Goal: Task Accomplishment & Management: Use online tool/utility

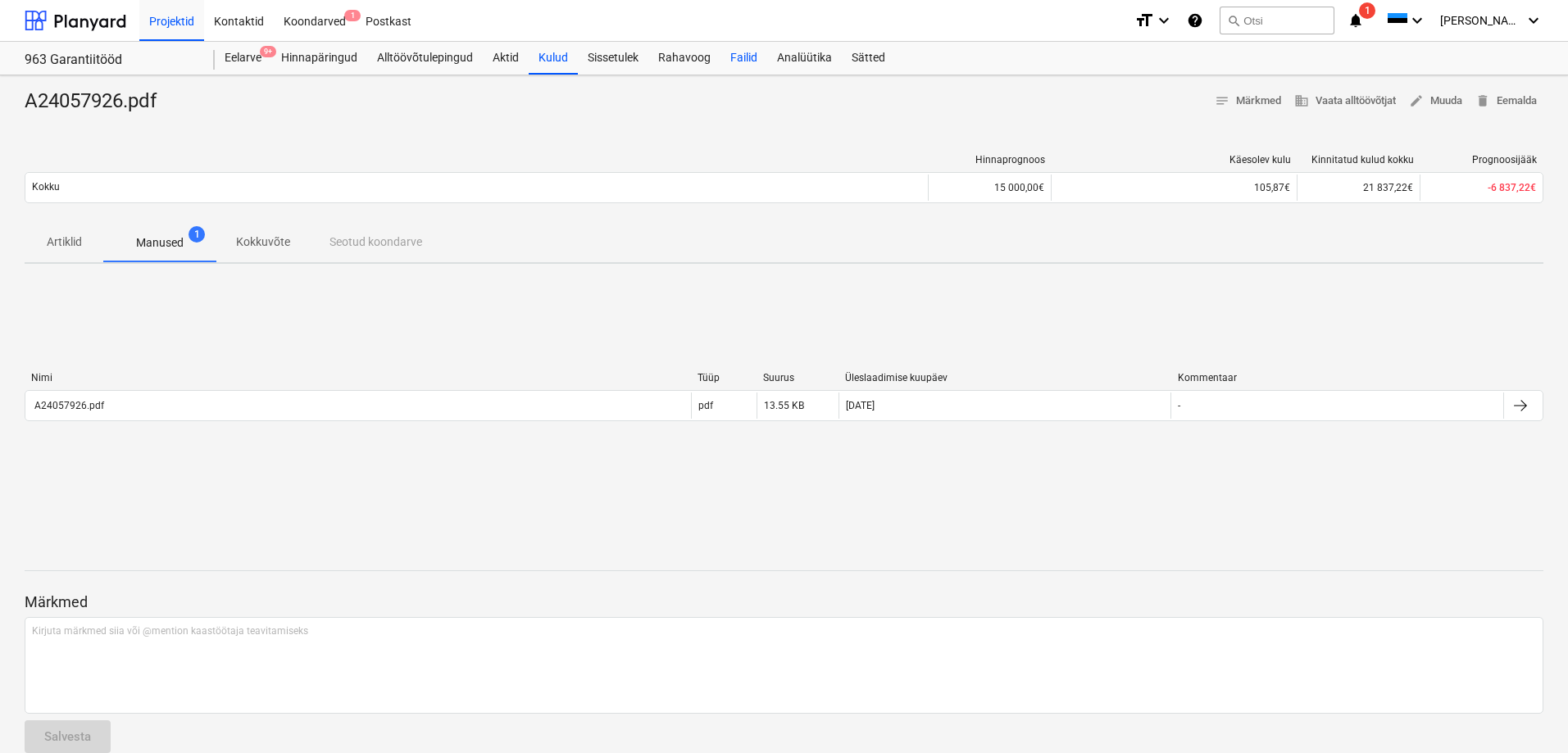
click at [746, 71] on div "Failid" at bounding box center [744, 58] width 47 height 33
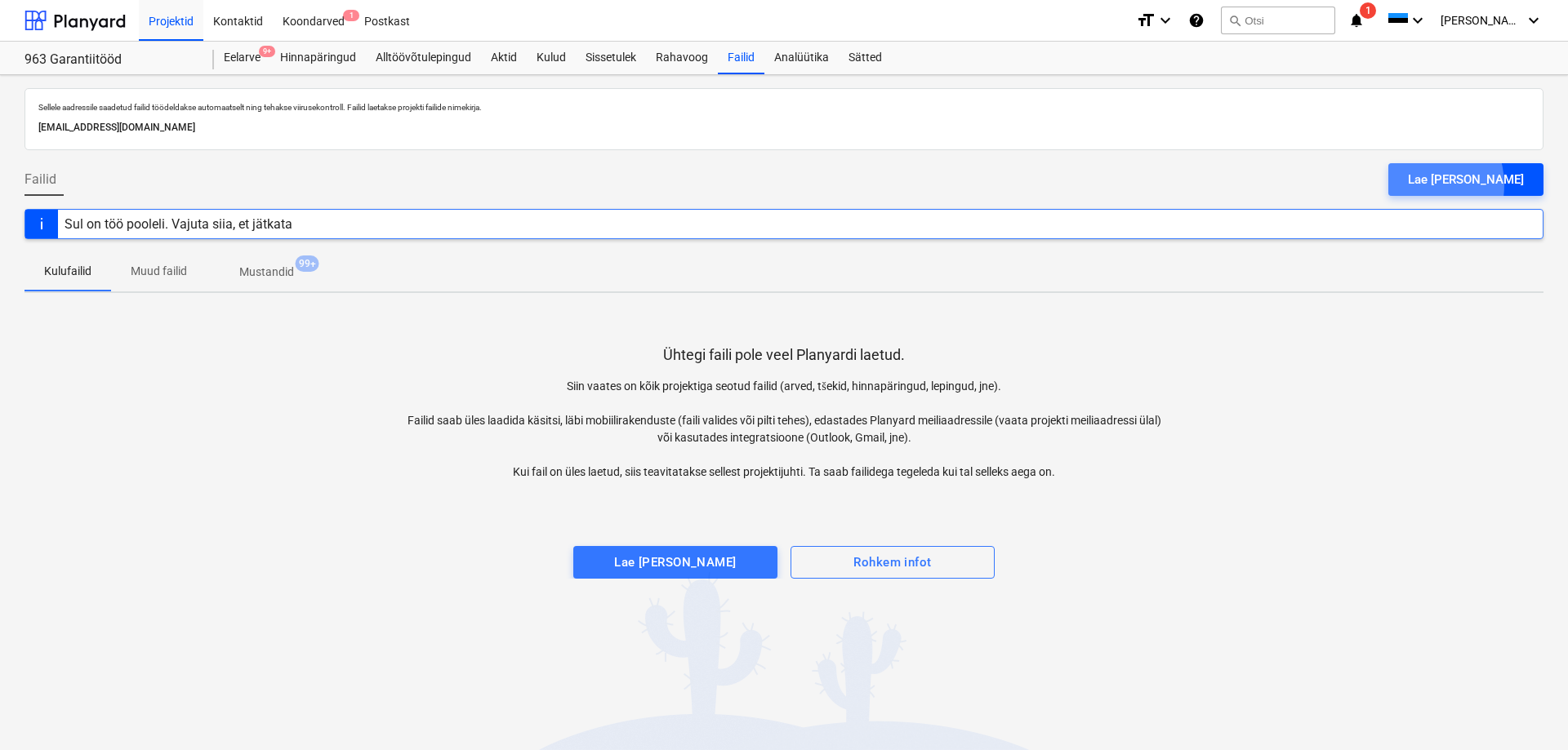
click at [1455, 185] on div "Lae [PERSON_NAME]" at bounding box center [1465, 179] width 116 height 21
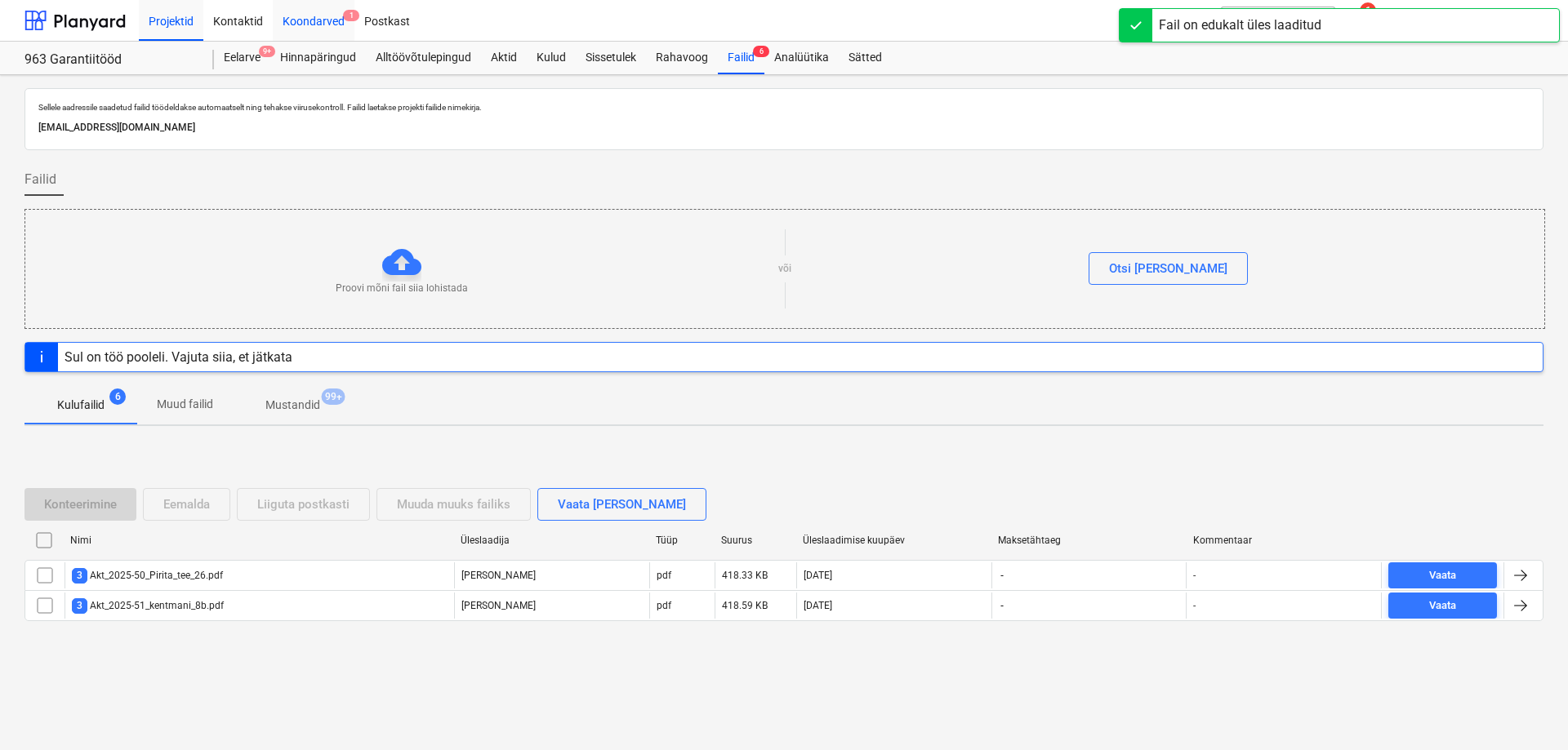
click at [310, 21] on div "Koondarved 1" at bounding box center [313, 19] width 82 height 41
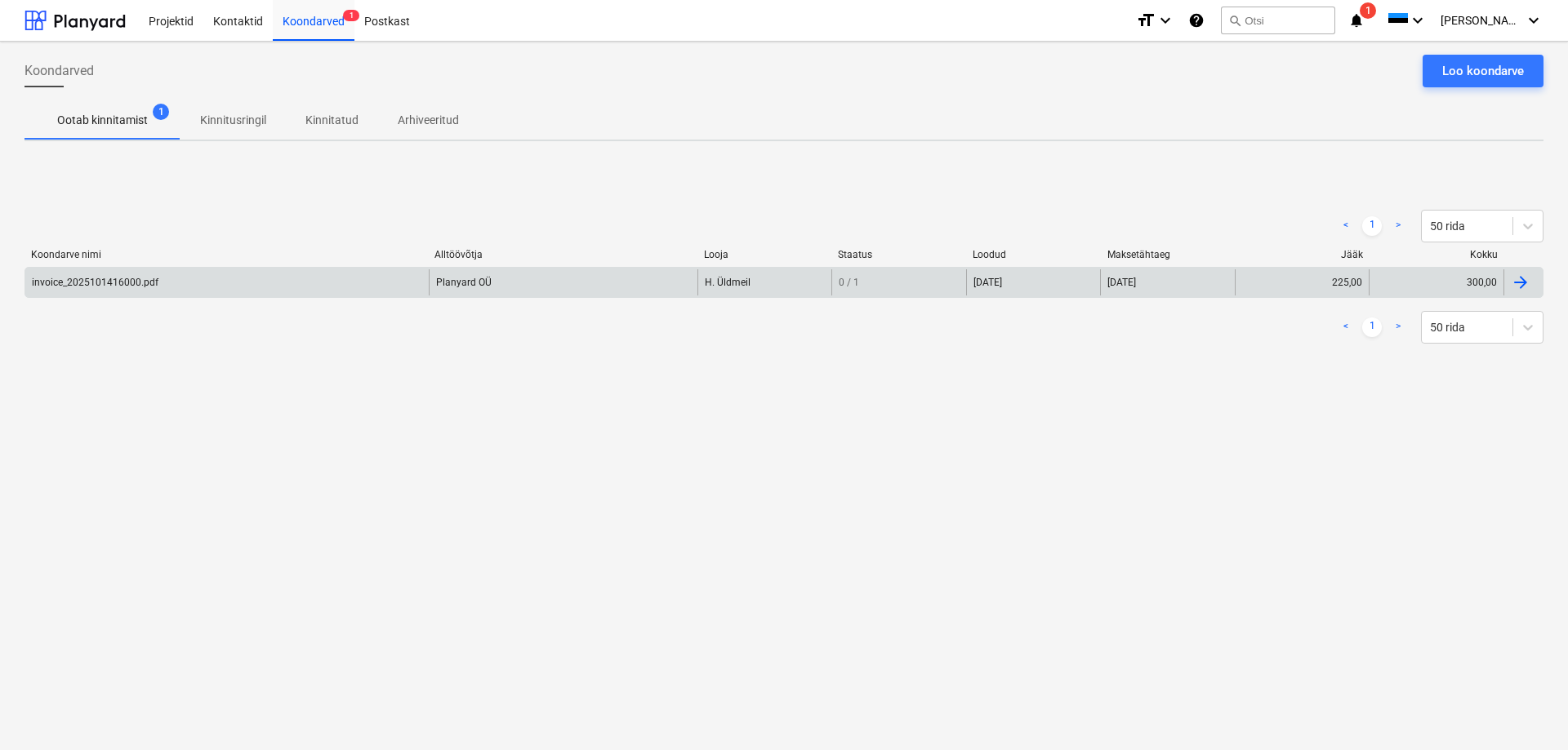
click at [282, 282] on div "invoice_2025101416000.pdf" at bounding box center [227, 282] width 403 height 27
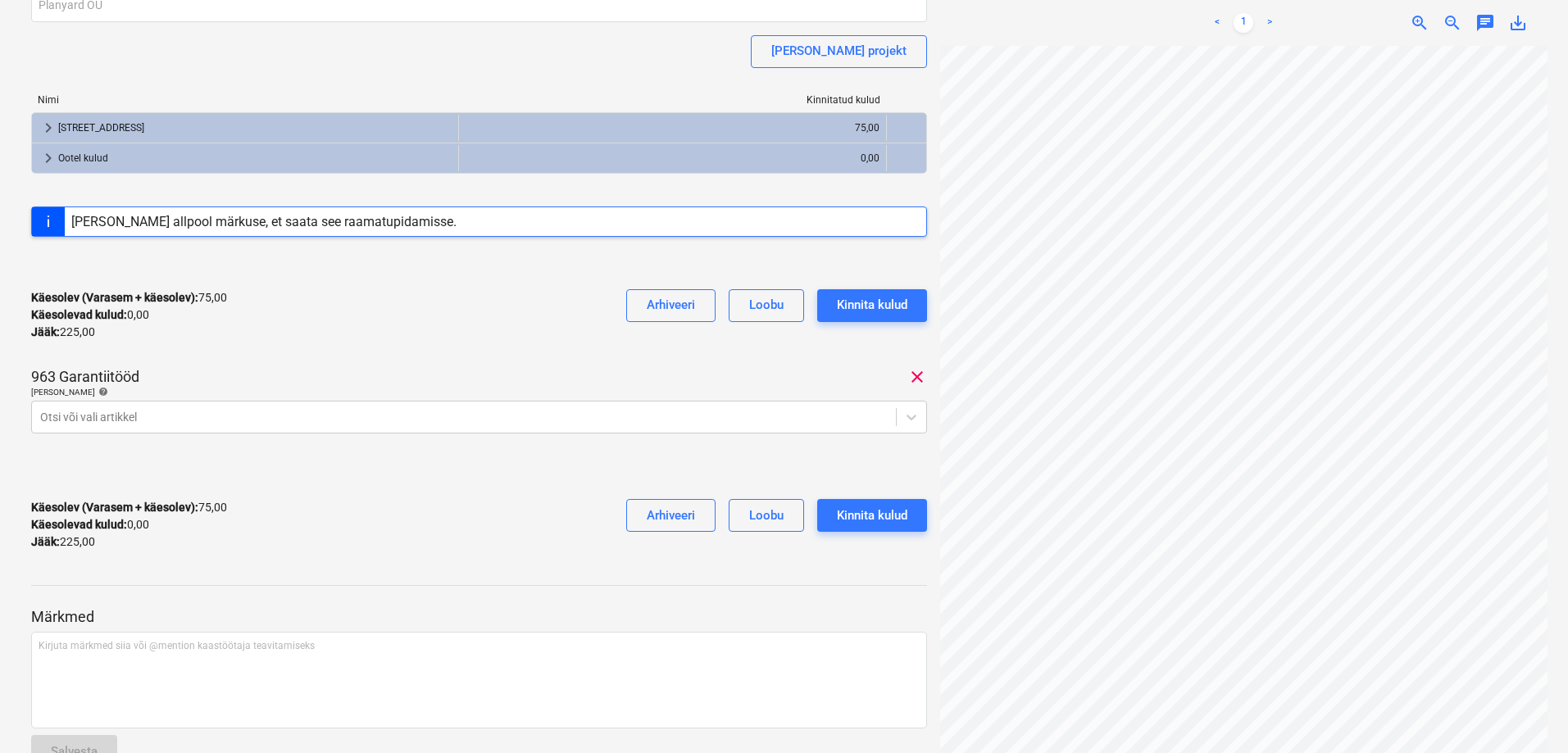
scroll to position [240, 0]
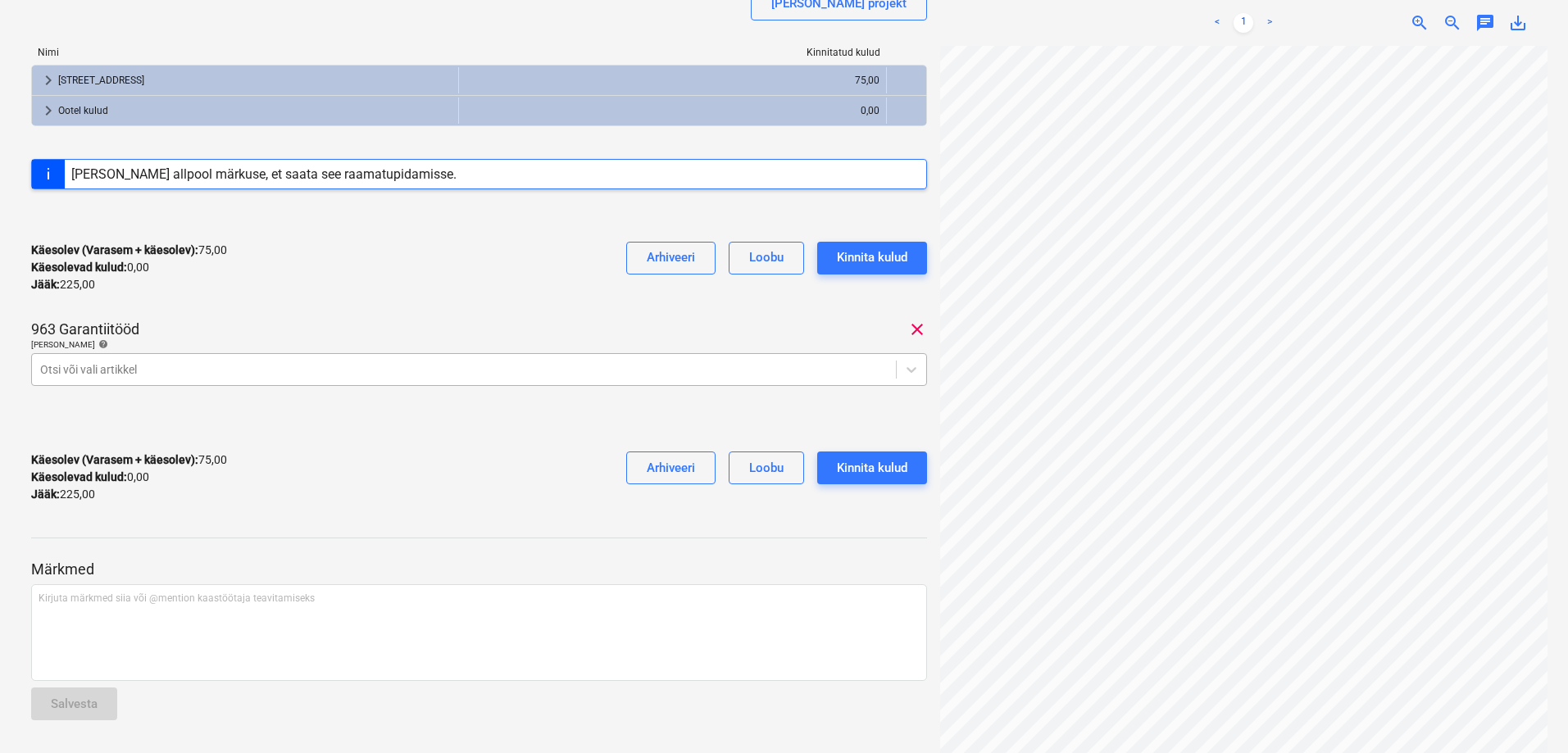
click at [379, 368] on div at bounding box center [464, 370] width 848 height 17
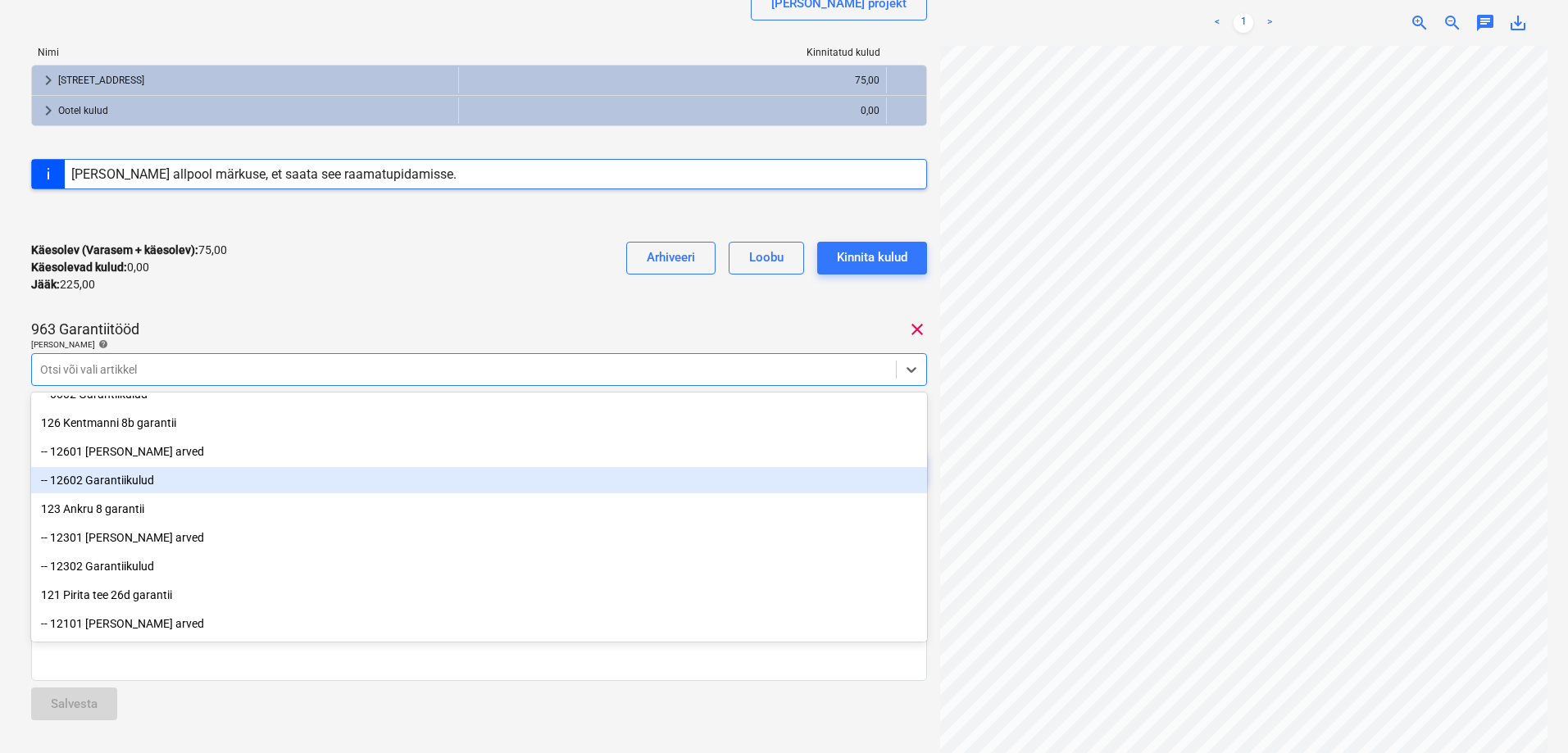
scroll to position [164, 0]
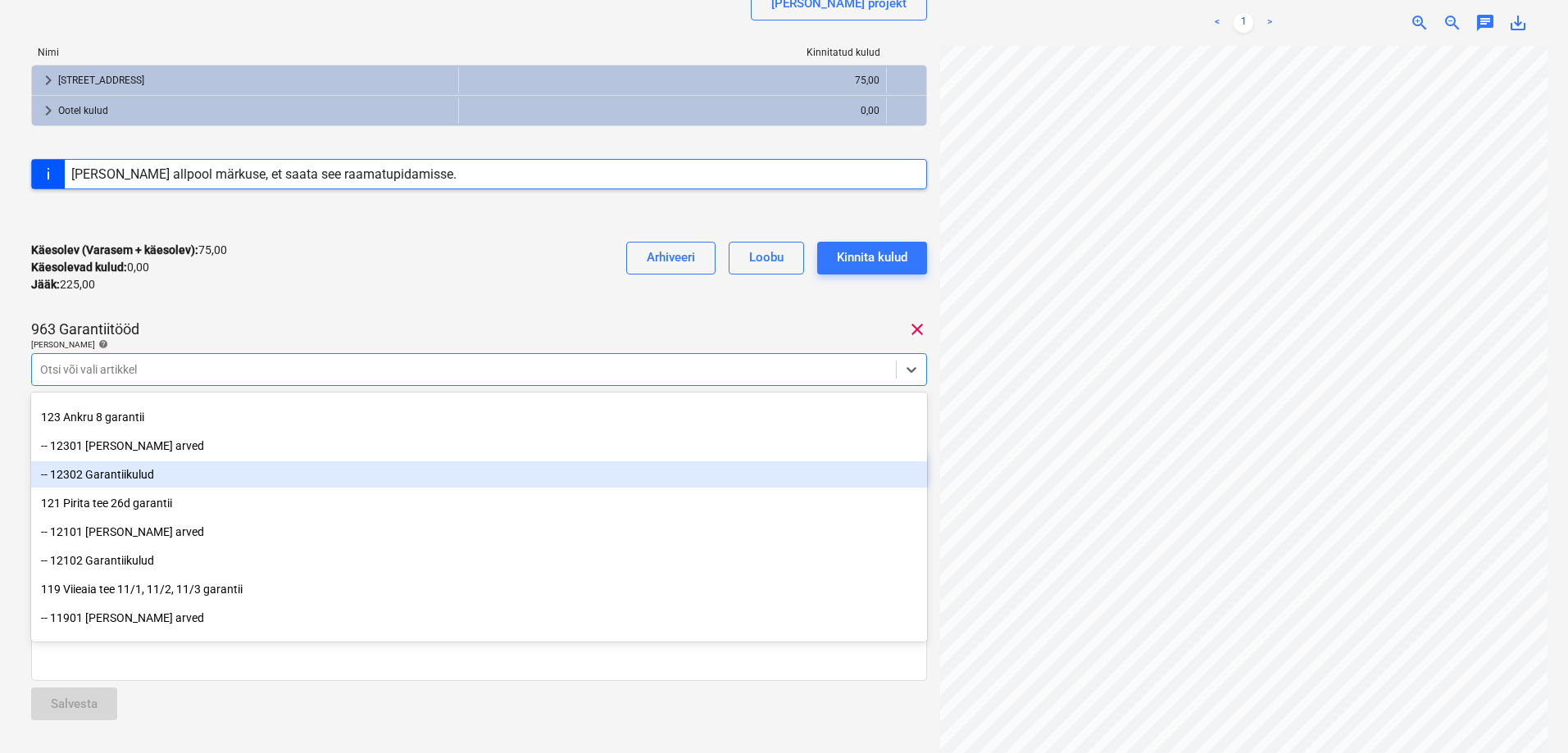
click at [181, 483] on div "-- 12302 Garantiikulud" at bounding box center [479, 474] width 896 height 27
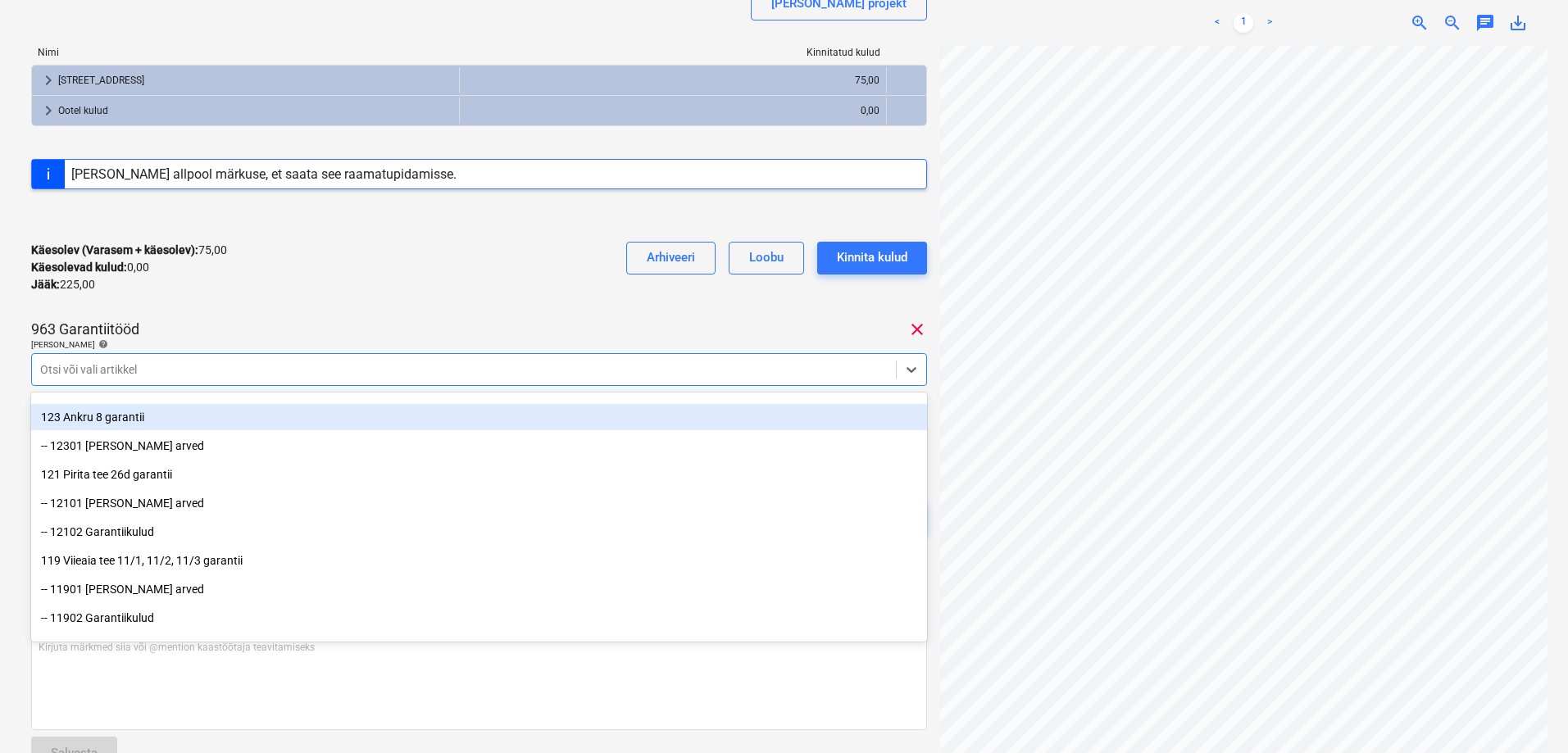
click at [358, 268] on div "Käesolev (Varasem + käesolev) : 75,00 Käesolevad kulud : 0,00 Jääk : 225,00 Arh…" at bounding box center [479, 268] width 896 height 78
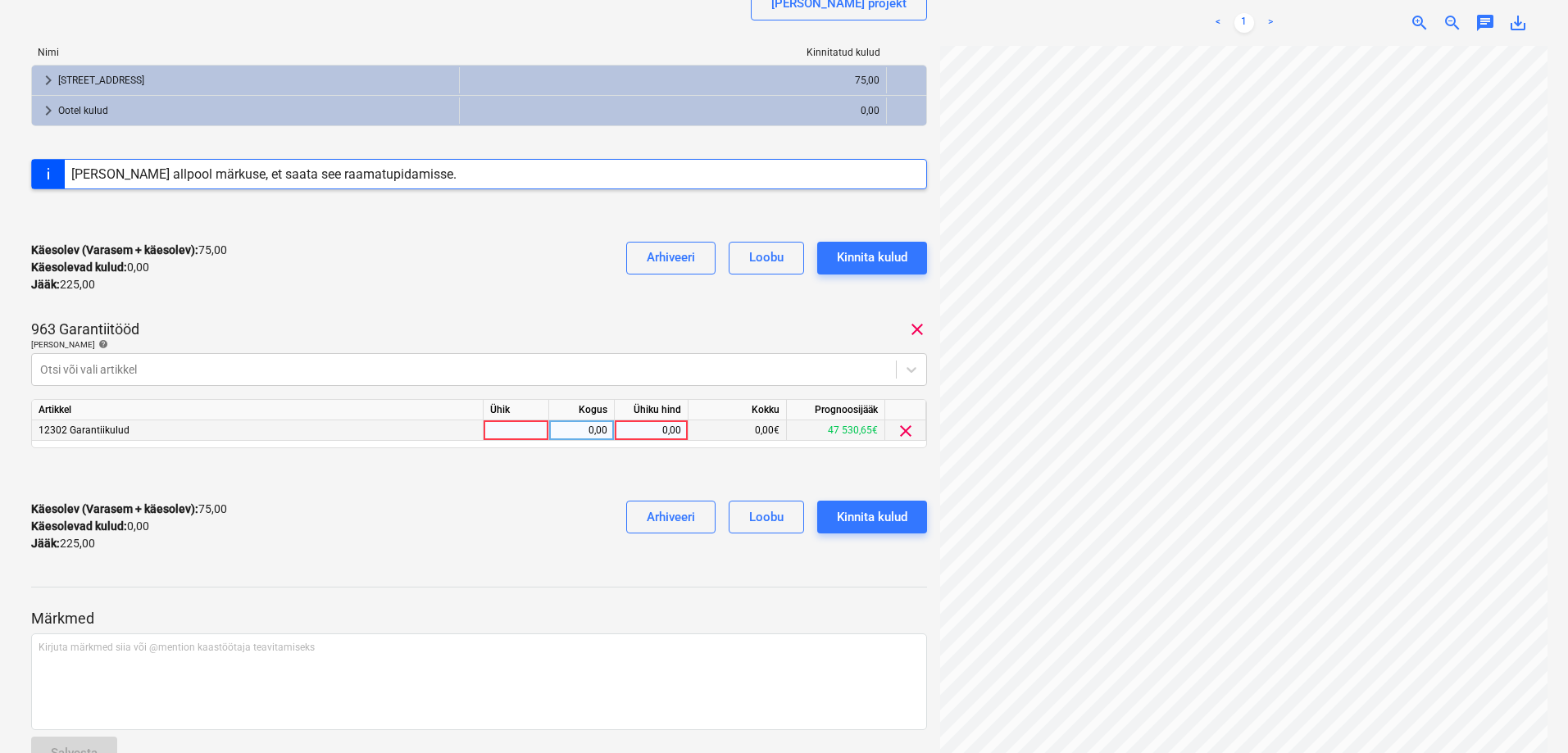
click at [665, 429] on div "0,00" at bounding box center [651, 430] width 60 height 20
type input "75"
click at [604, 313] on div "invoice_2025101416000.pdf Koondarve kogusumma 300,00 Alltöövõtja Planyard OÜ [P…" at bounding box center [479, 193] width 896 height 744
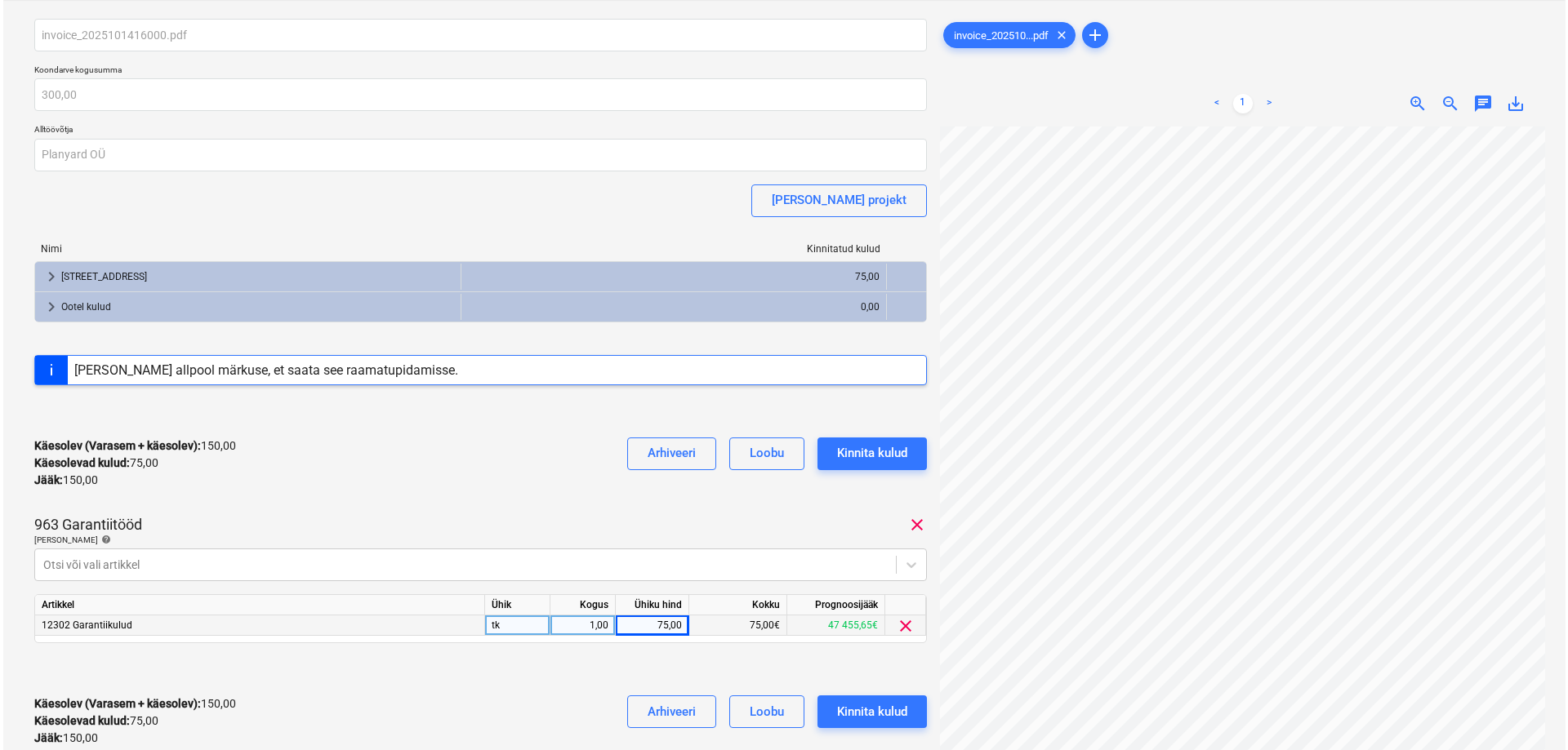
scroll to position [82, 0]
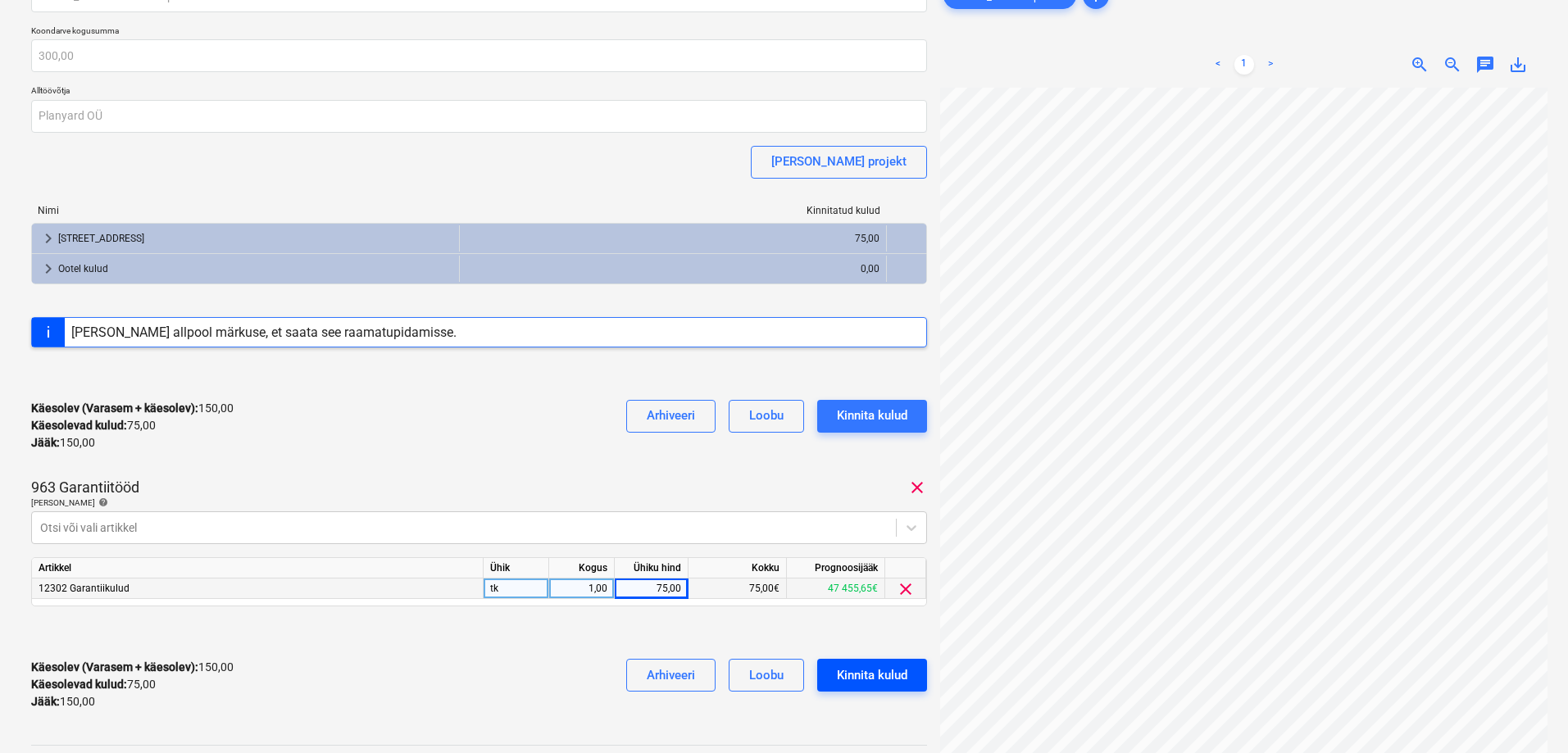
click at [861, 677] on div "Kinnita kulud" at bounding box center [872, 675] width 71 height 21
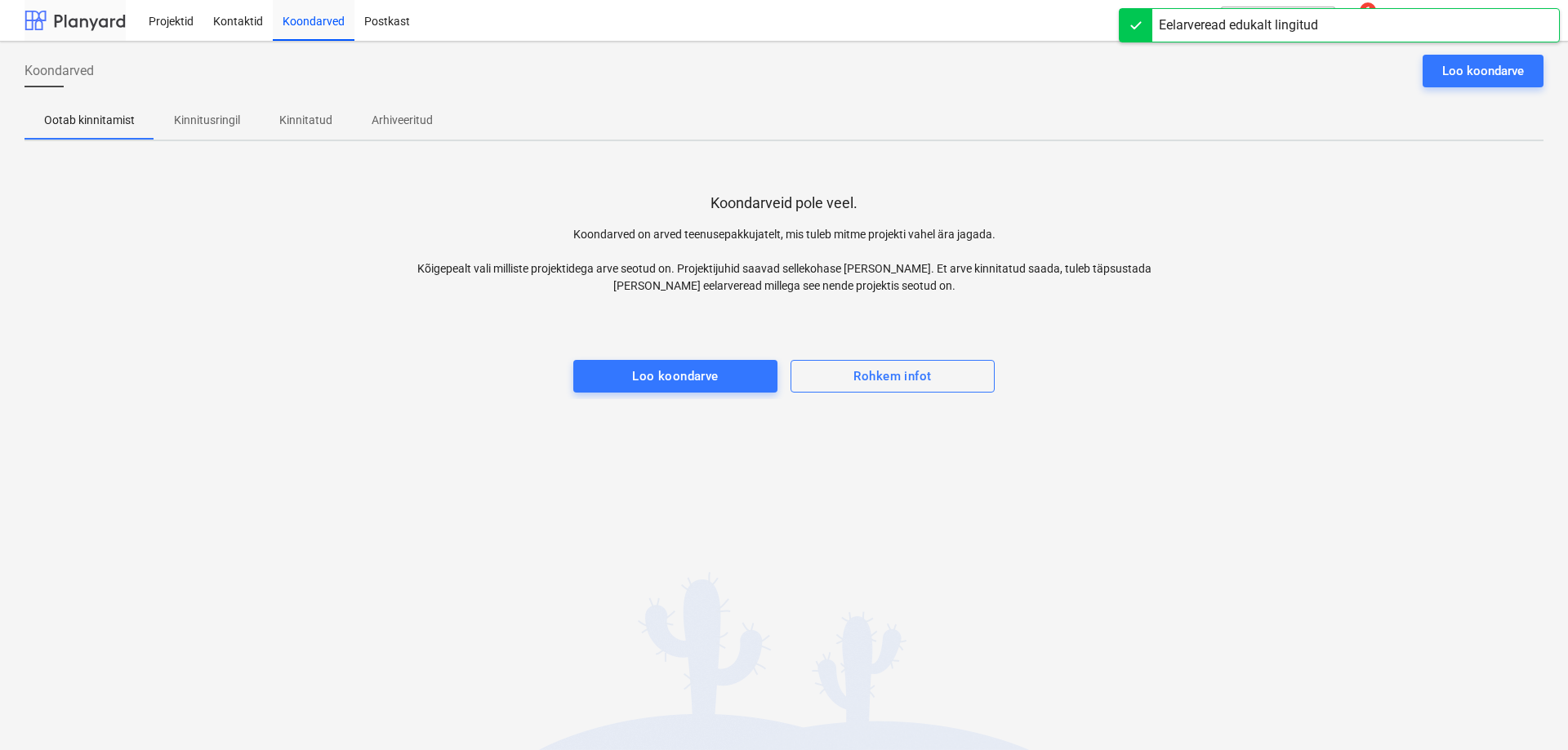
click at [79, 28] on div at bounding box center [75, 20] width 102 height 41
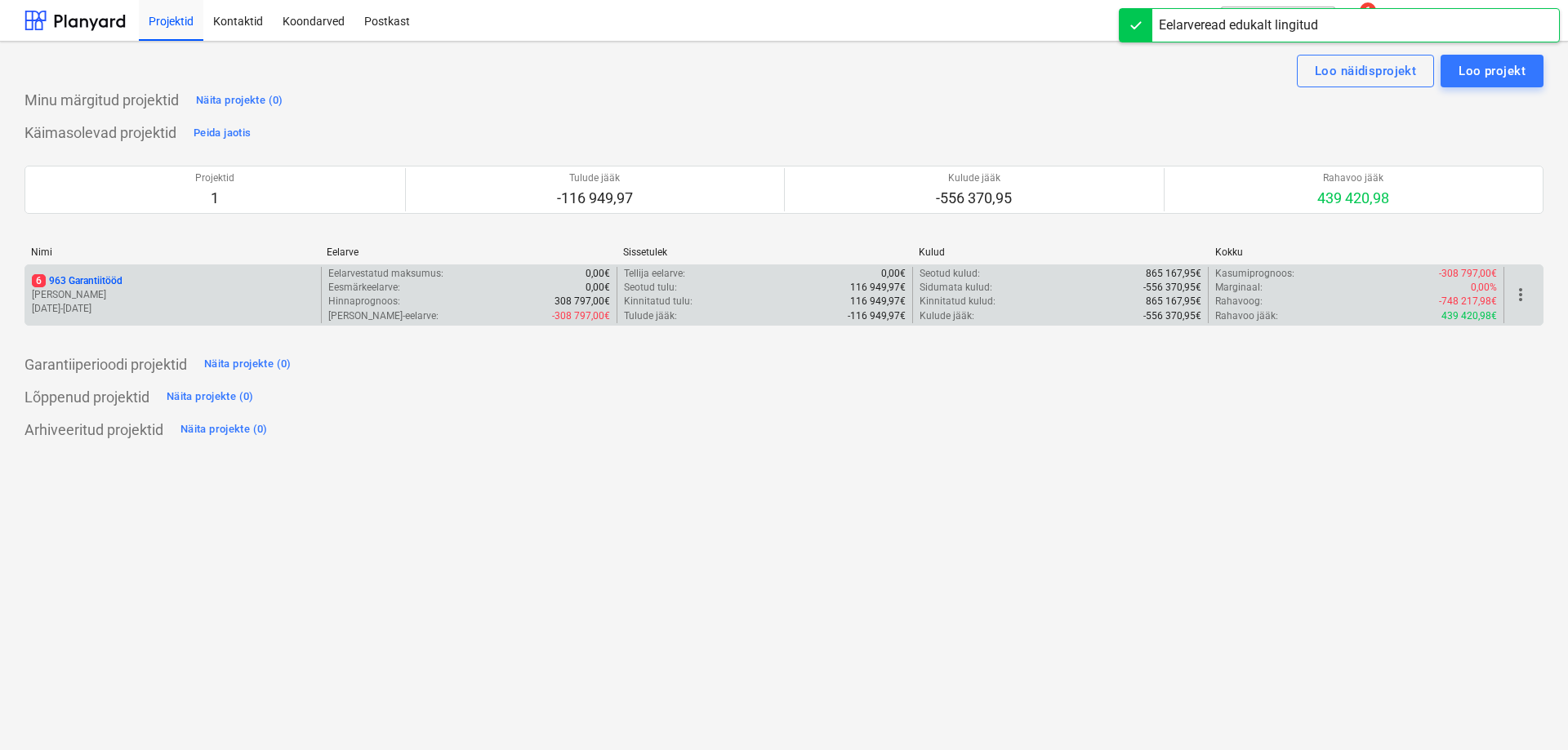
click at [255, 317] on div "6 963 Garantiitööd [PERSON_NAME] [DATE] - [DATE]" at bounding box center [173, 296] width 296 height 57
click at [265, 286] on div "6 963 Garantiitööd" at bounding box center [173, 281] width 282 height 14
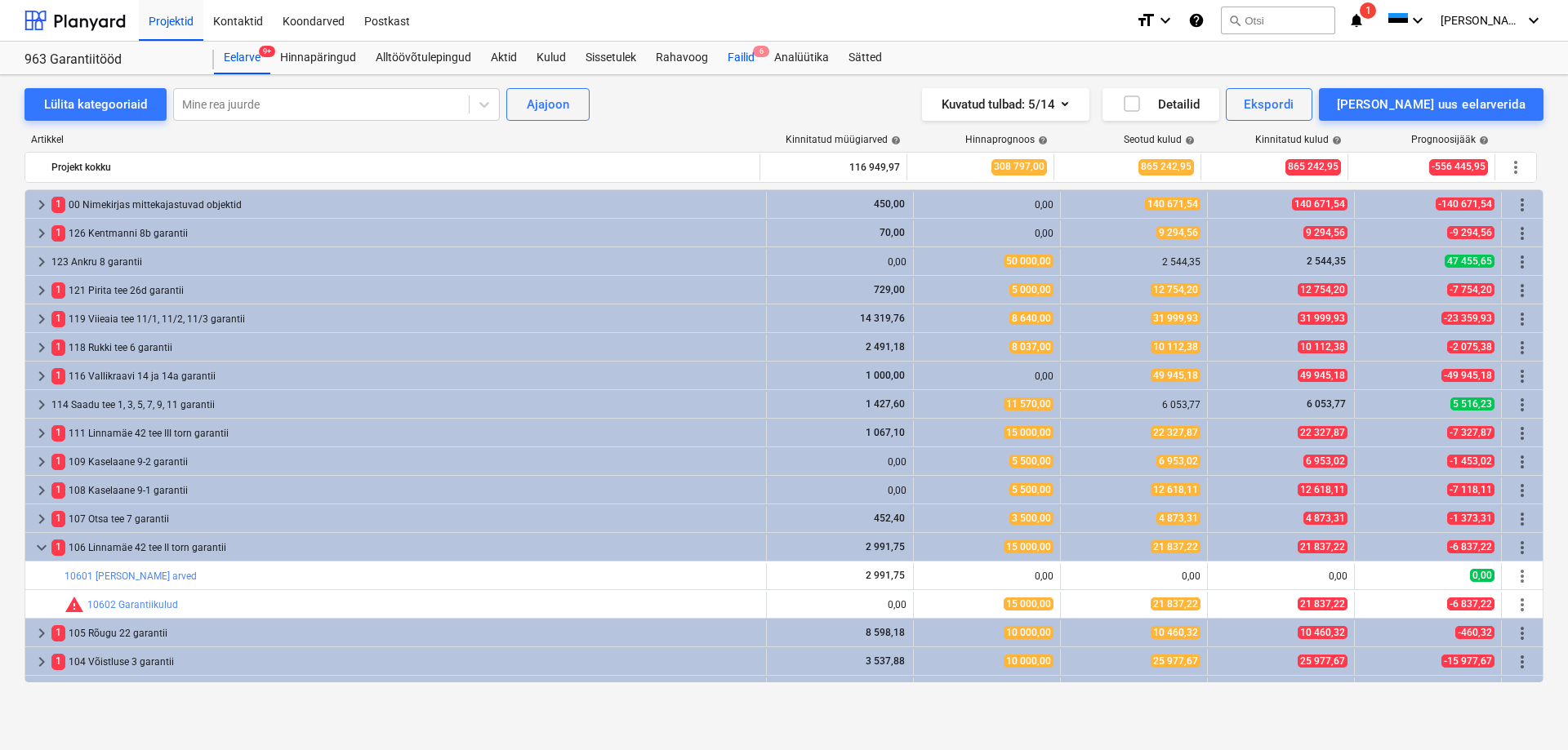
click at [734, 66] on div "Failid 6" at bounding box center [741, 58] width 47 height 33
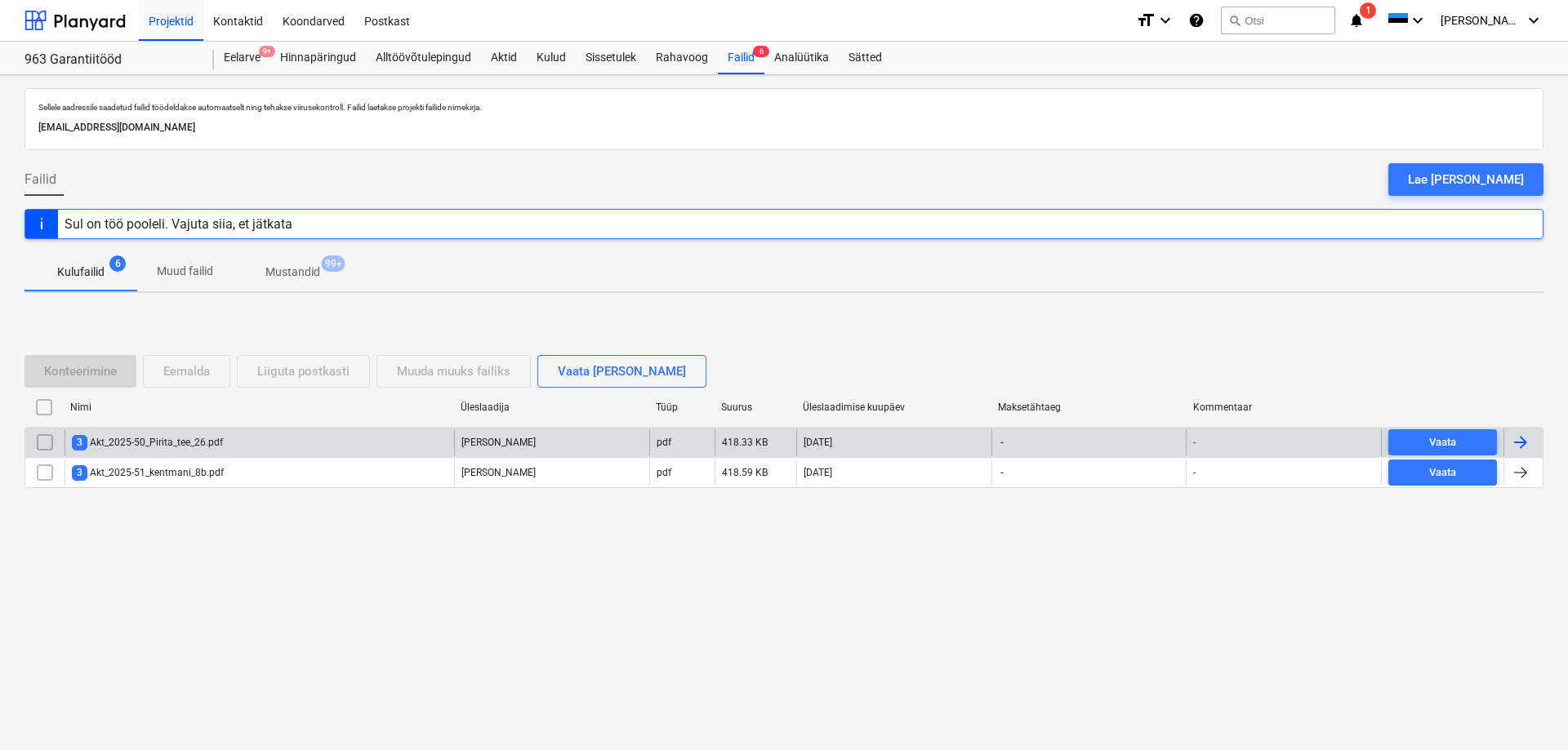
click at [337, 430] on div "3 Akt_2025-50_Pirita_tee_26.pdf" at bounding box center [258, 442] width 389 height 27
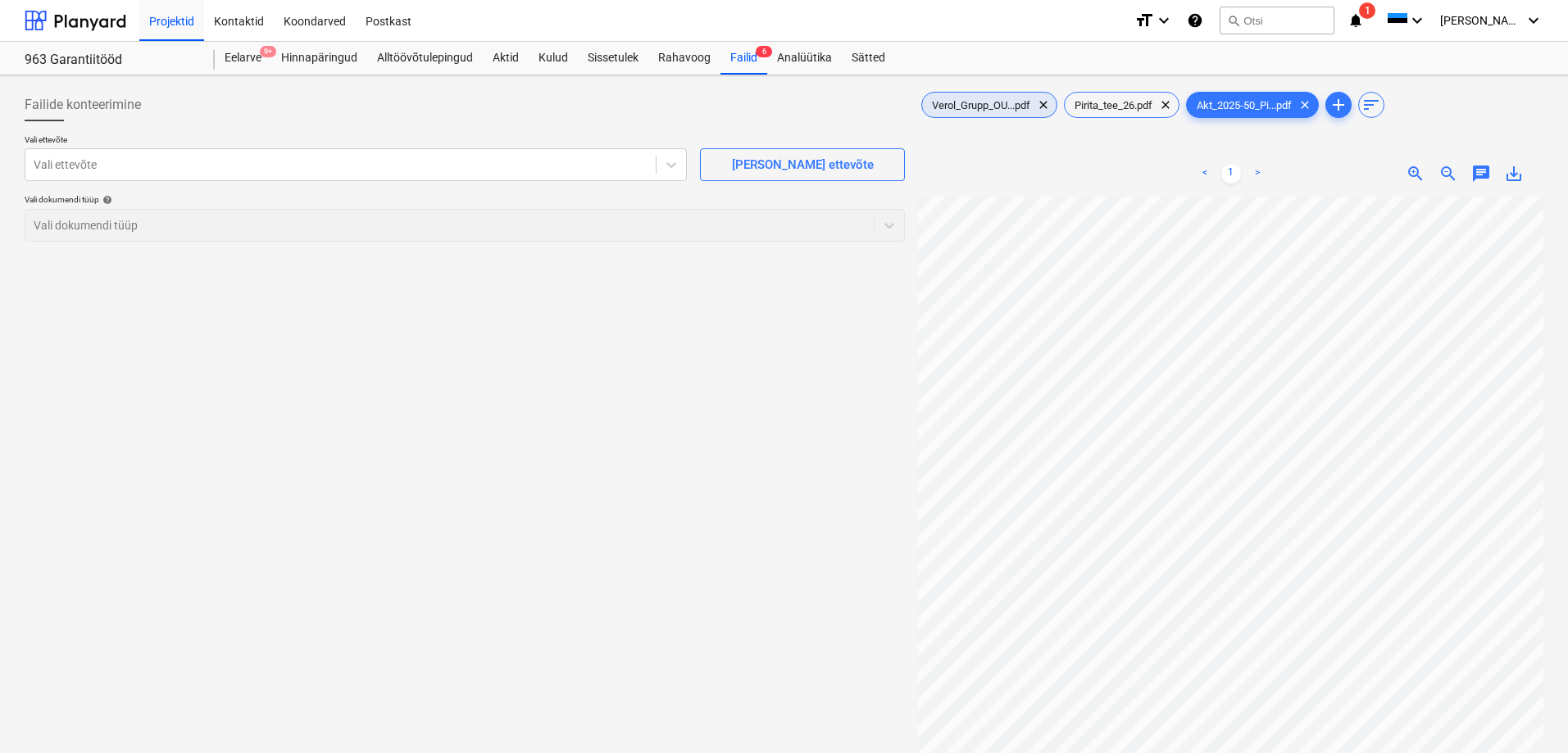
click at [990, 110] on span "Verol_Grupp_OU...pdf" at bounding box center [981, 105] width 118 height 12
click at [1128, 86] on div "Verol_Grupp_OU...pdf clear Pirita_tee_26.pdf clear Akt_2025-50_Pi...pdf clear a…" at bounding box center [1230, 496] width 638 height 828
click at [1128, 97] on div "Pirita_tee_26.pdf clear" at bounding box center [1122, 105] width 116 height 27
click at [1256, 100] on span "Akt_2025-50_Pi...pdf" at bounding box center [1244, 105] width 115 height 12
click at [1101, 104] on span "Pirita_tee_26.pdf" at bounding box center [1114, 105] width 97 height 12
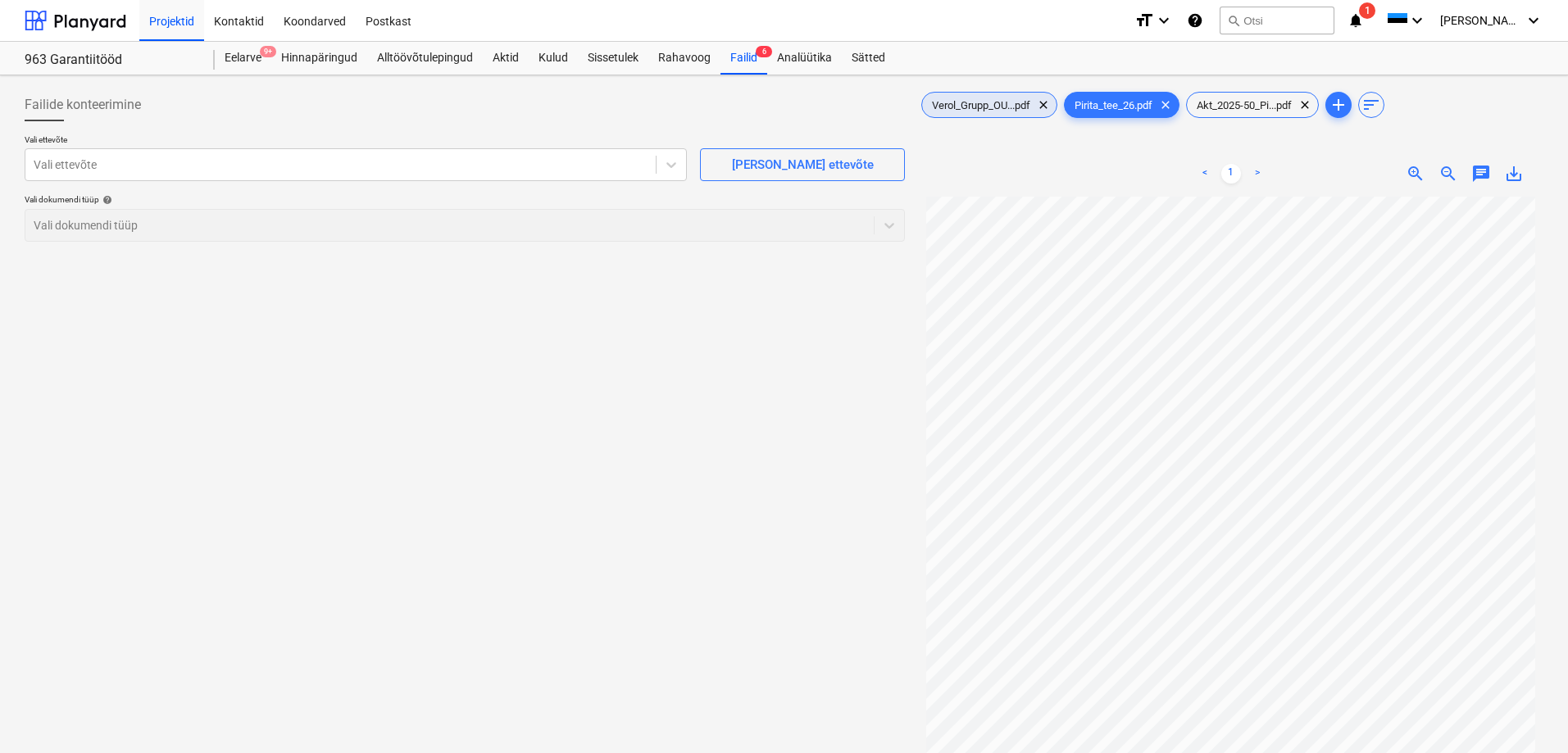
click at [992, 110] on span "Verol_Grupp_OU...pdf" at bounding box center [981, 105] width 118 height 12
click at [453, 165] on div at bounding box center [341, 165] width 614 height 17
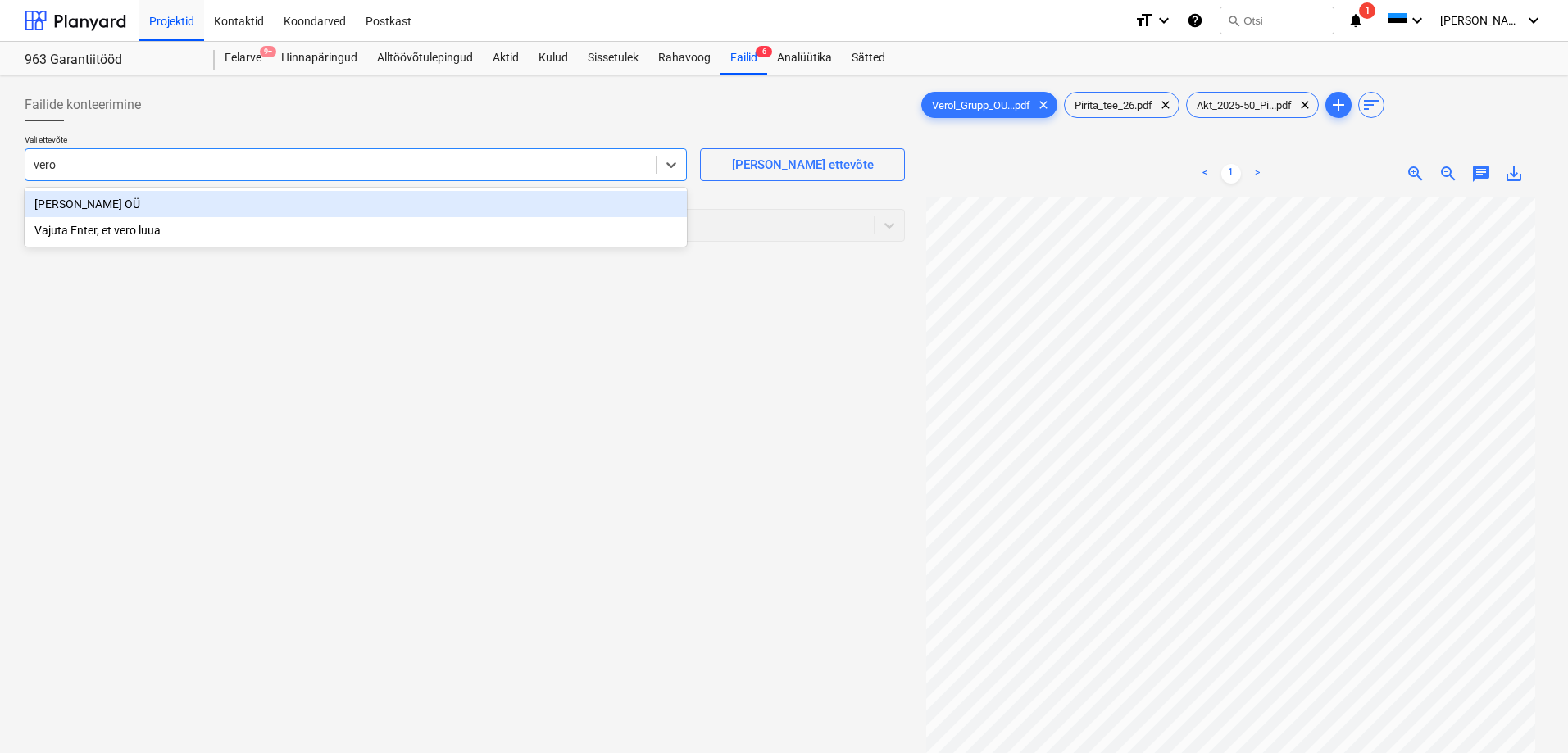
type input "verol"
click at [429, 203] on div "[PERSON_NAME] OÜ" at bounding box center [356, 204] width 662 height 27
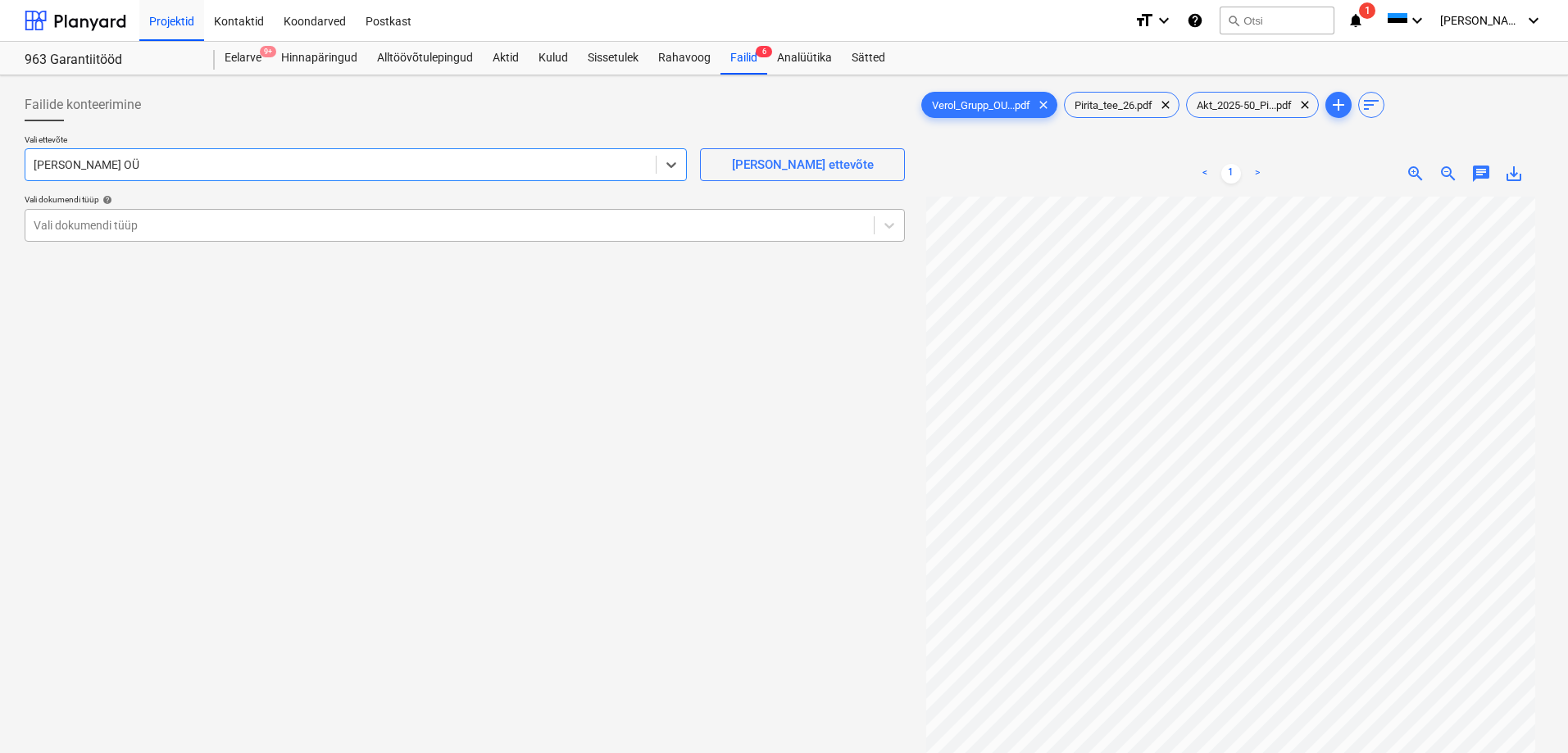
click at [409, 218] on div at bounding box center [450, 225] width 832 height 17
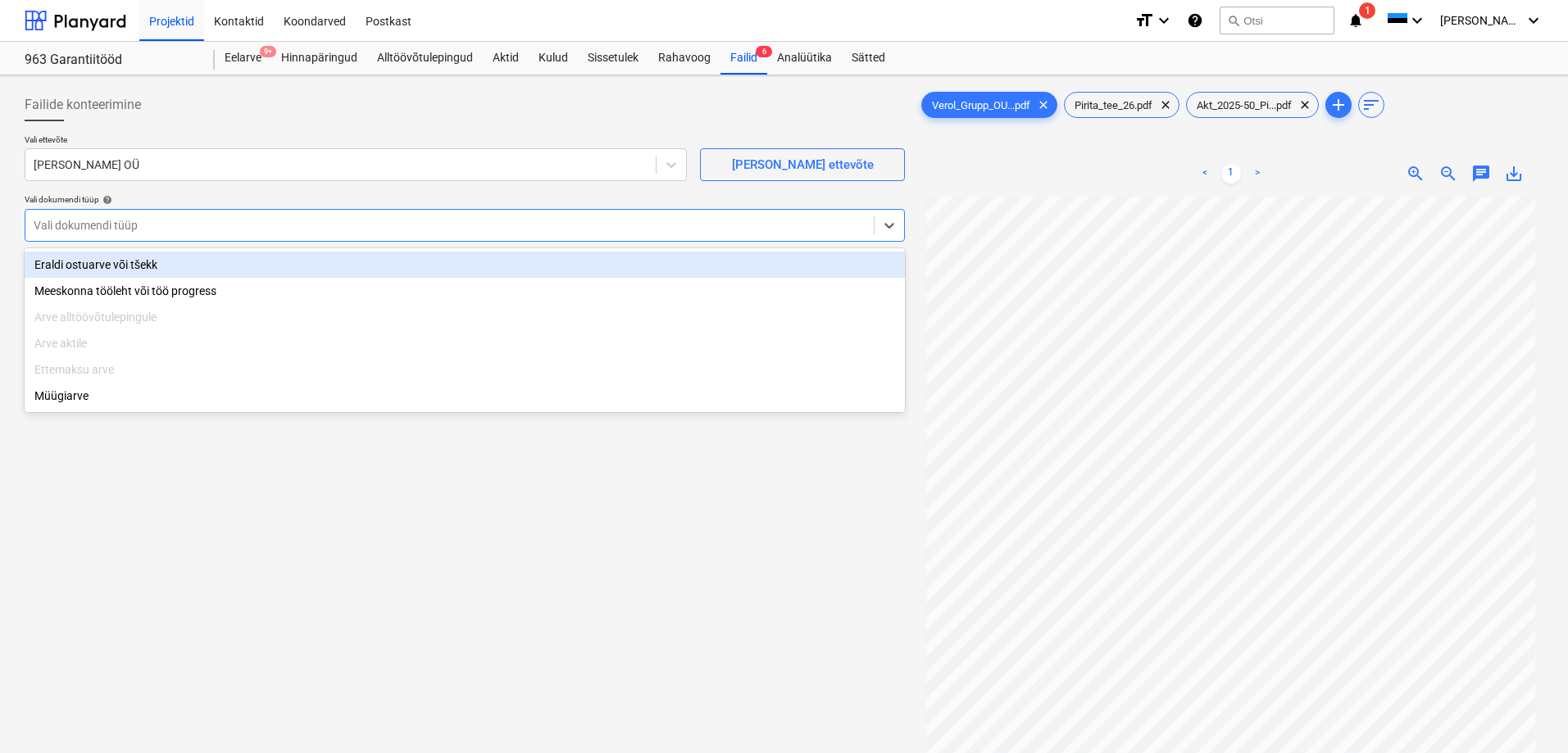
click at [248, 266] on div "Eraldi ostuarve või tšekk" at bounding box center [464, 265] width 880 height 27
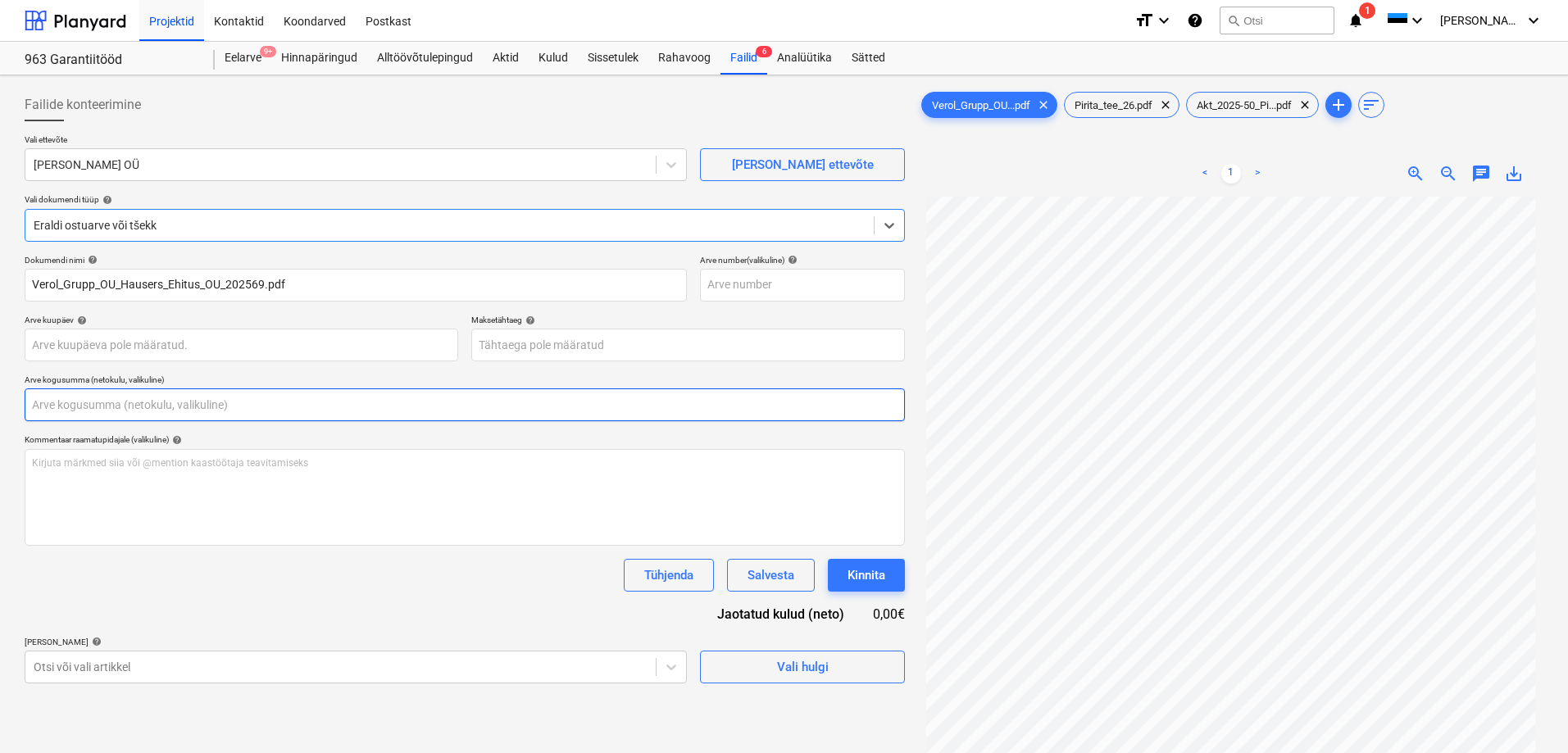
click at [132, 417] on input "text" at bounding box center [464, 405] width 880 height 33
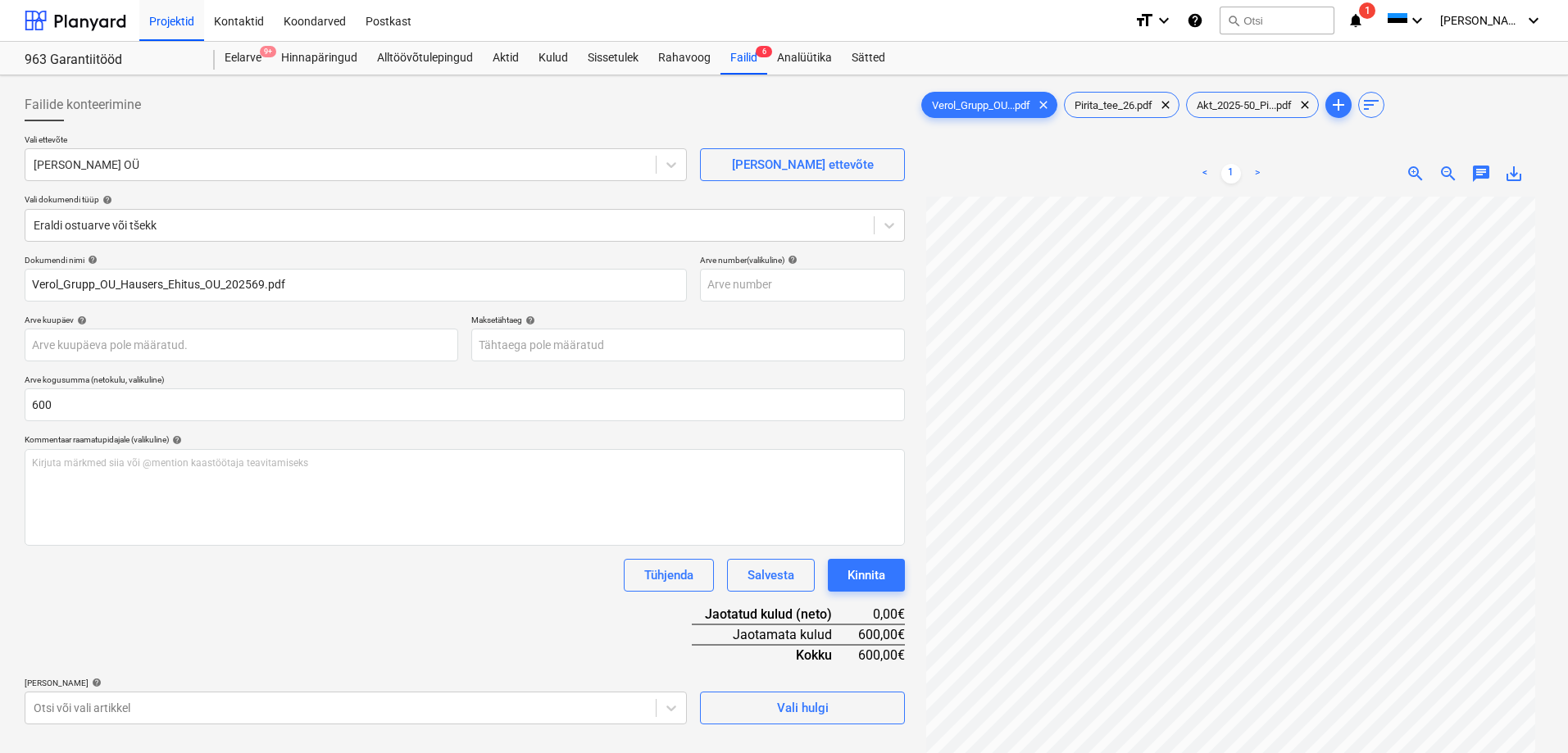
type input "600,00"
click at [210, 599] on div "Dokumendi nimi help Verol_Grupp_OU_Hausers_Ehitus_OU_202569.pdf Arve number (va…" at bounding box center [464, 489] width 880 height 470
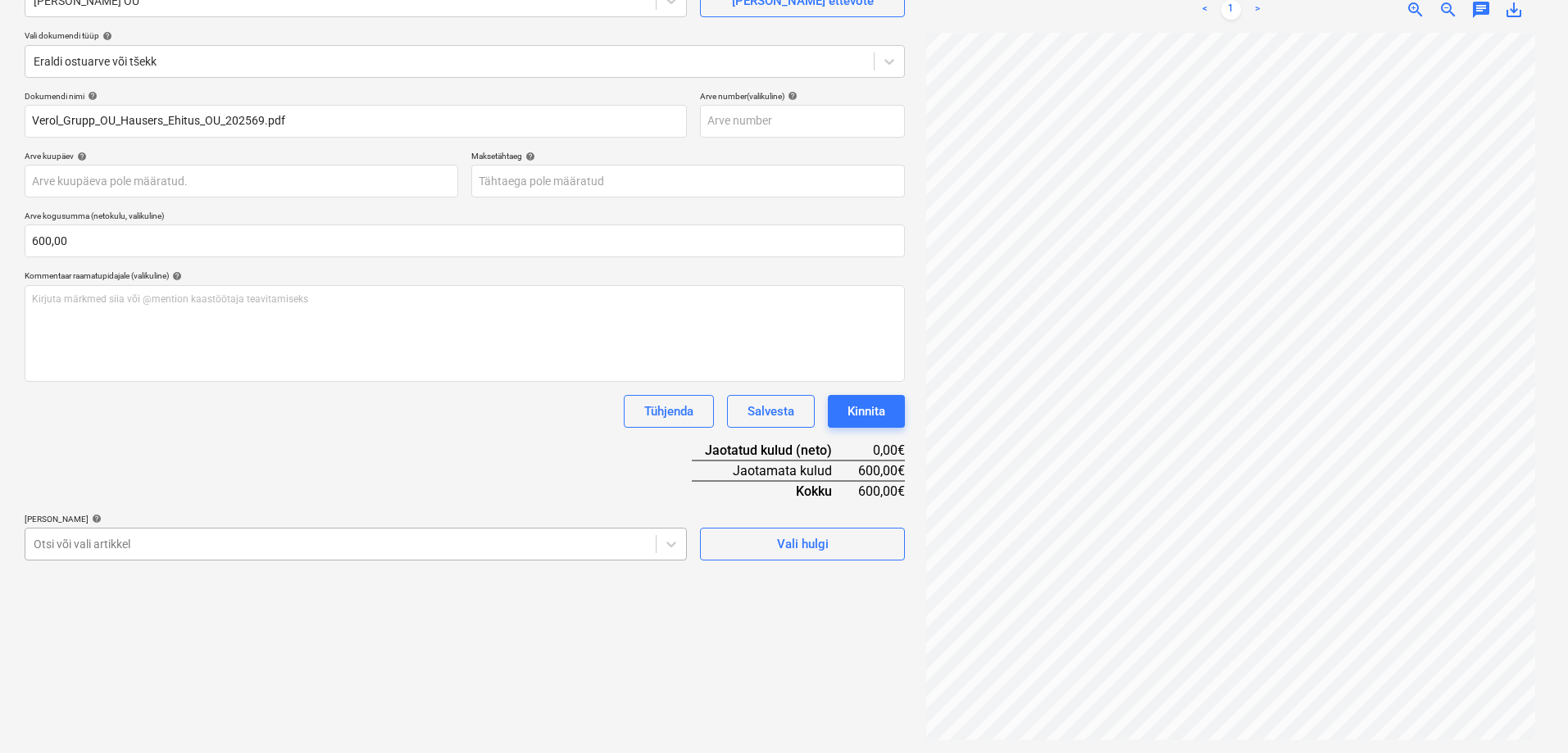
scroll to position [227, 0]
click at [212, 555] on body "Projektid Kontaktid Koondarved Postkast format_size keyboard_arrow_down help se…" at bounding box center [784, 212] width 1568 height 753
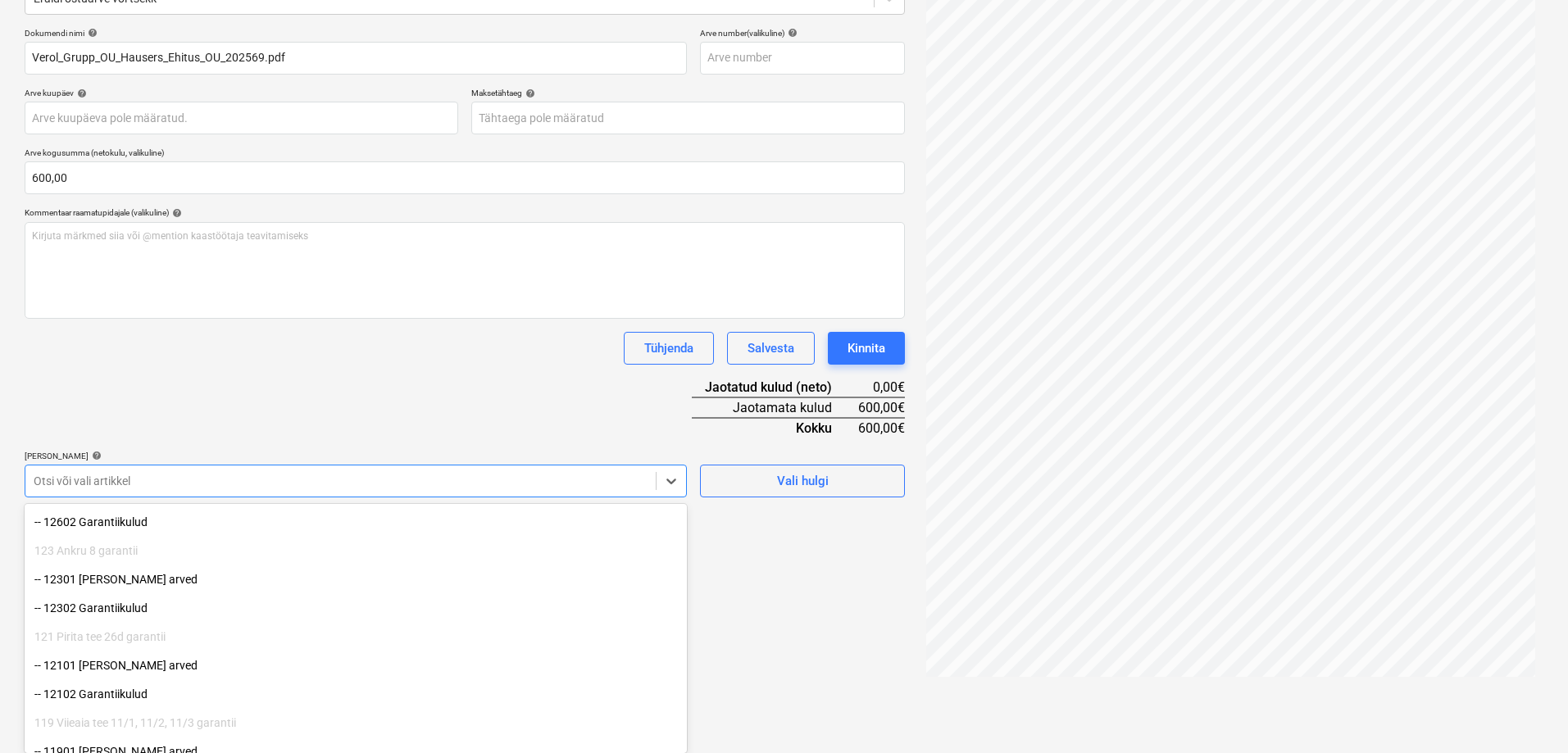
scroll to position [245, 0]
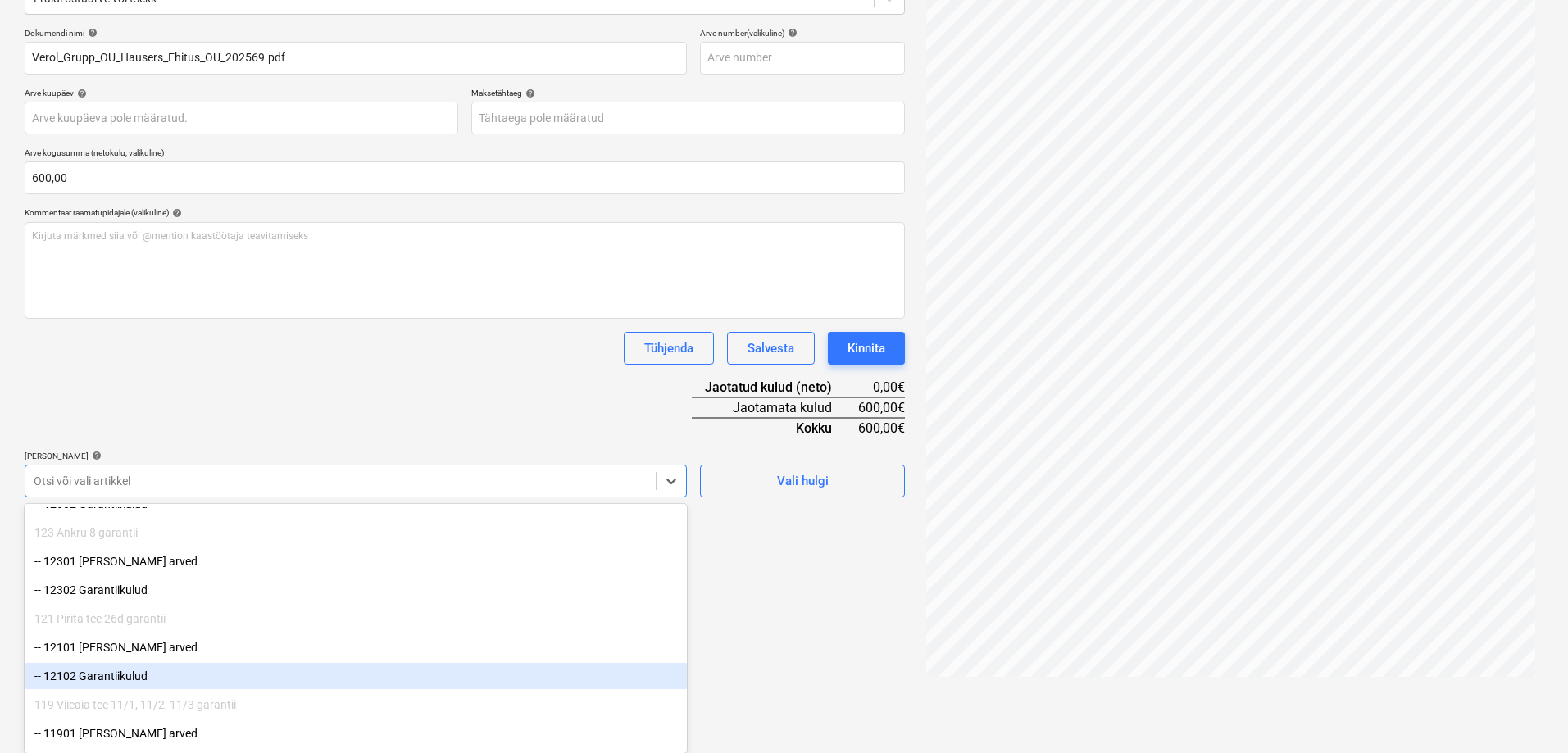
click at [178, 685] on div "-- 12102 Garantiikulud" at bounding box center [356, 676] width 662 height 27
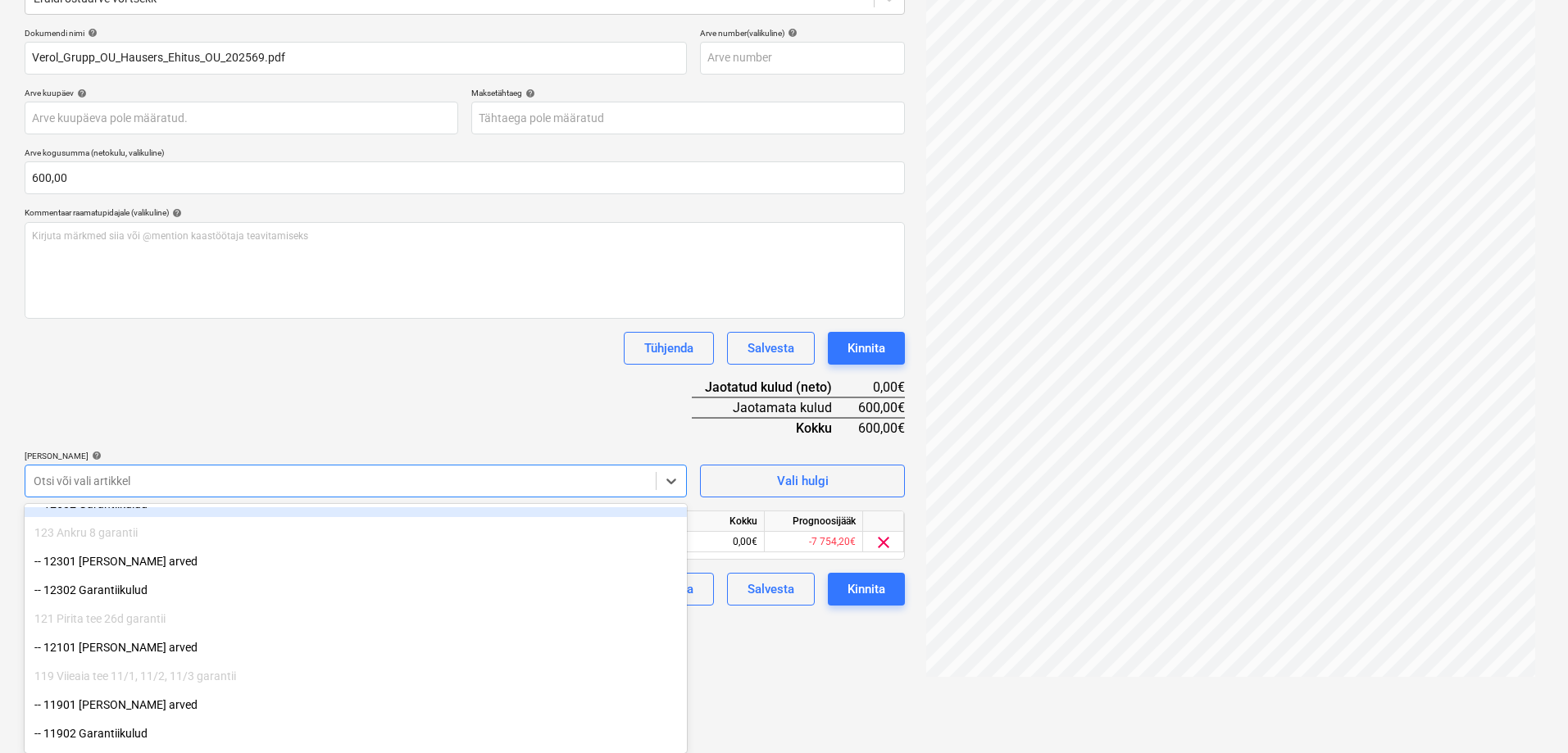
click at [358, 404] on div "Dokumendi nimi help Verol_Grupp_OU_Hausers_Ehitus_OU_202569.pdf Arve number (va…" at bounding box center [464, 316] width 880 height 577
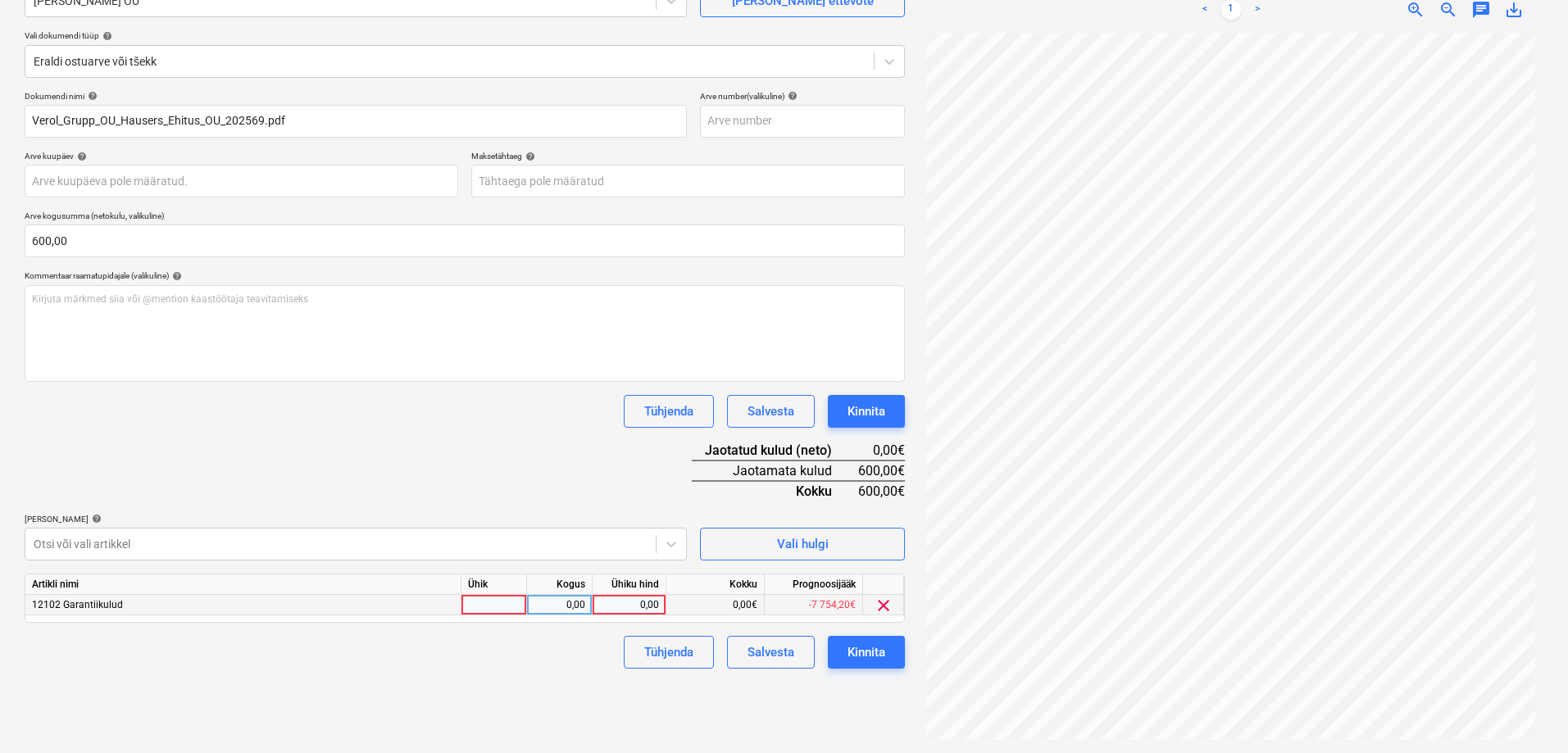
click at [639, 606] on div "0,00" at bounding box center [629, 605] width 60 height 20
type input "600"
click at [483, 460] on div "Dokumendi nimi help Verol_Grupp_OU_Hausers_Ehitus_OU_202569.pdf Arve number (va…" at bounding box center [464, 380] width 880 height 577
click at [858, 642] on div "Kinnita" at bounding box center [866, 652] width 38 height 21
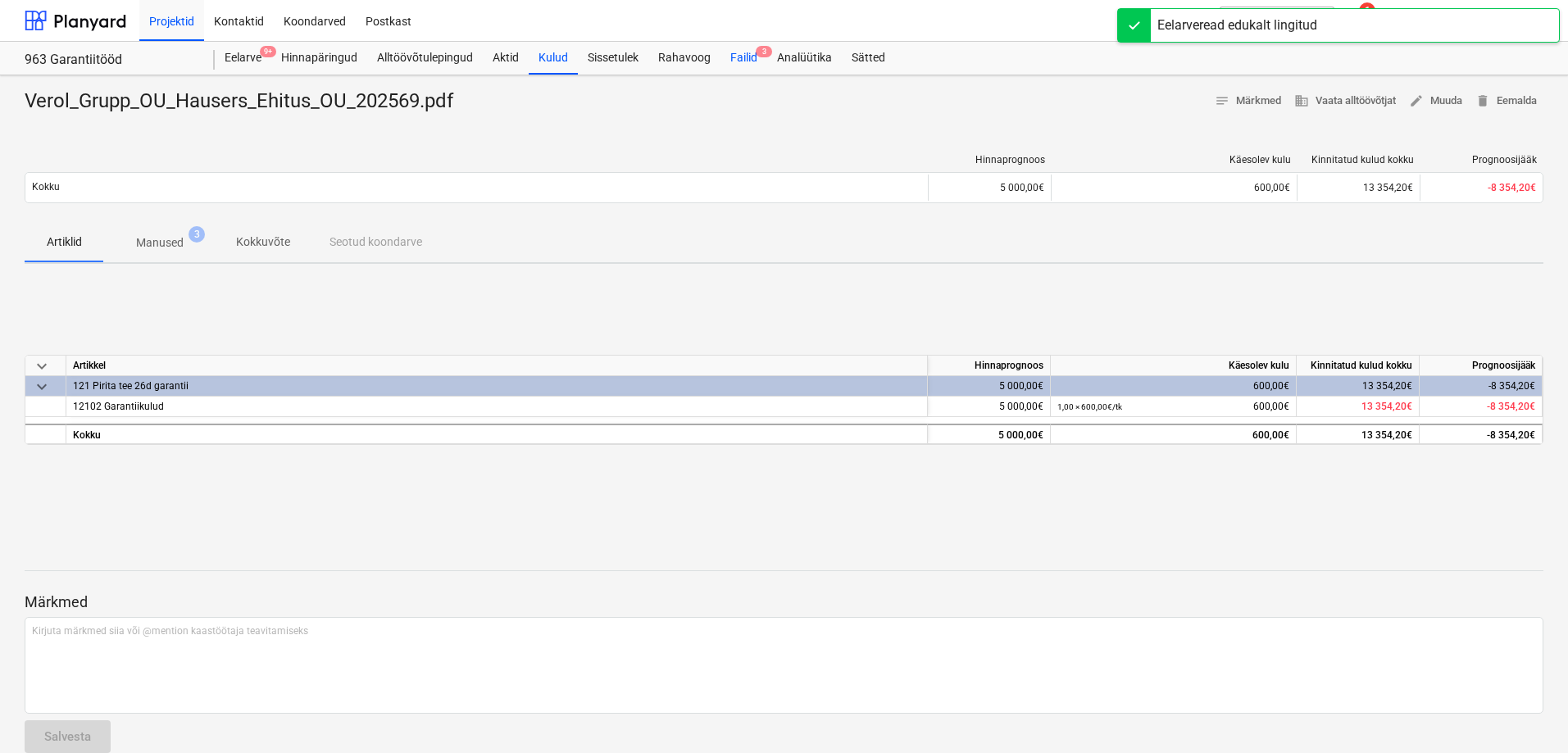
click at [729, 65] on div "Failid 3" at bounding box center [744, 58] width 47 height 33
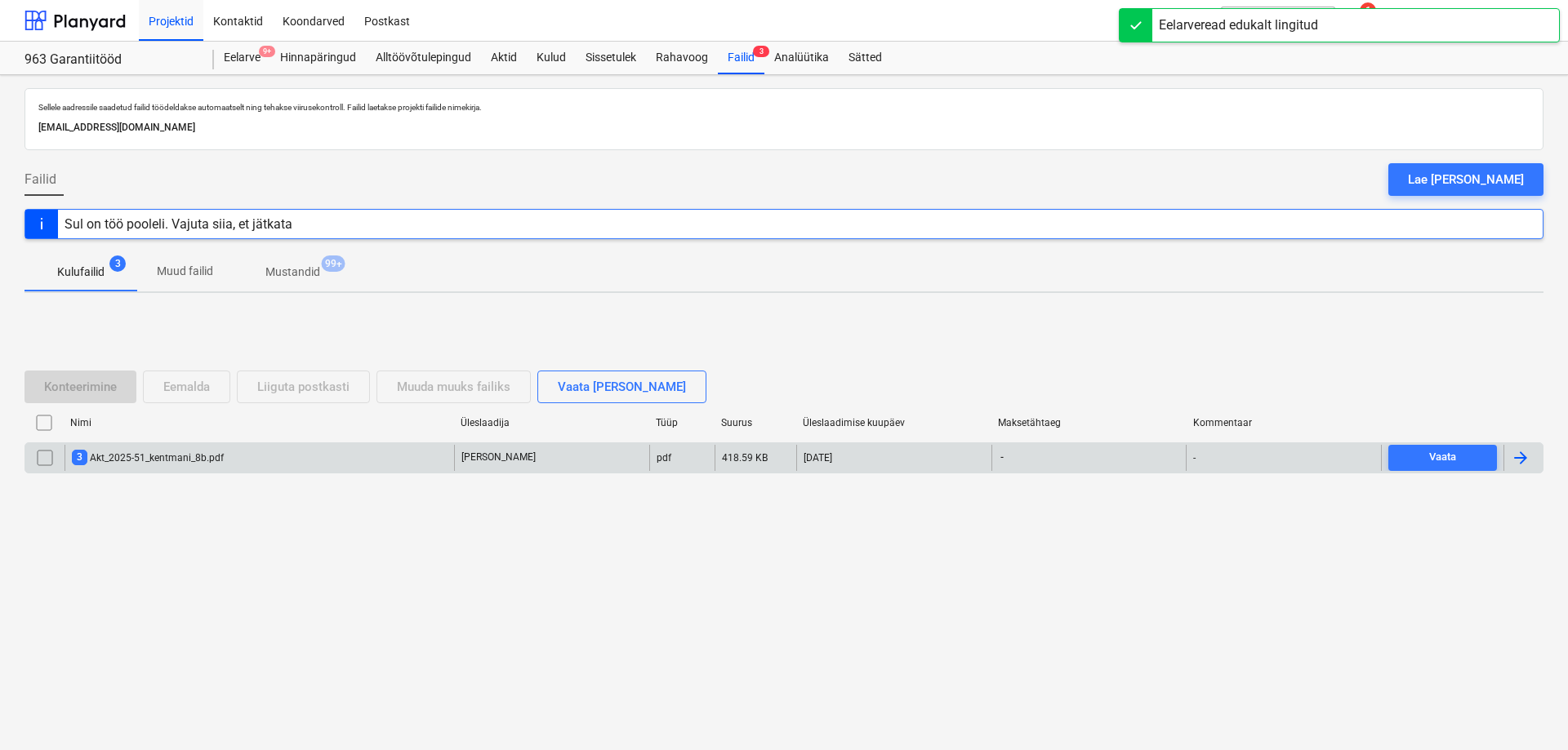
click at [323, 451] on div "3 Akt_2025-51_kentmani_8b.pdf" at bounding box center [258, 458] width 389 height 27
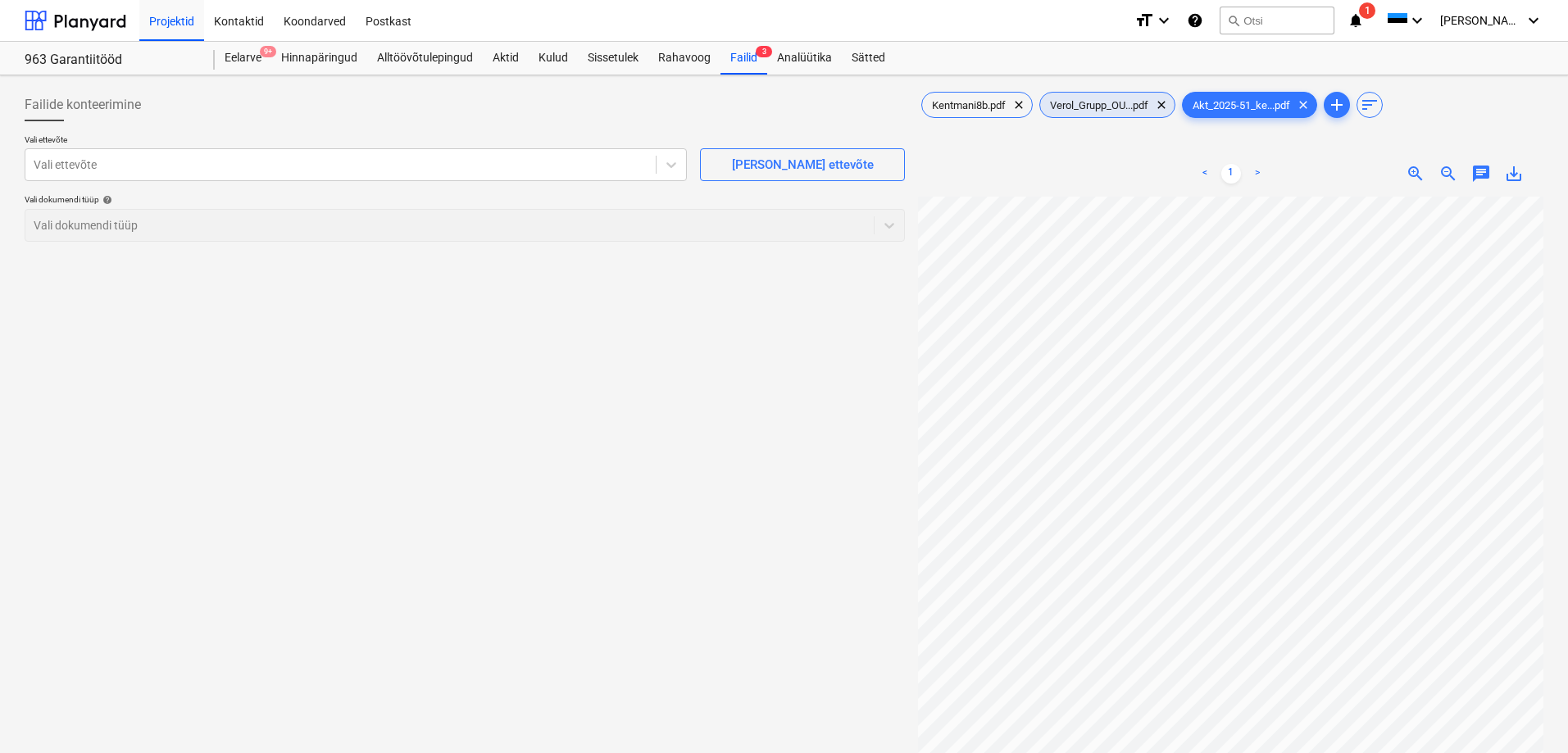
click at [1076, 105] on span "Verol_Grupp_OU...pdf" at bounding box center [1099, 105] width 118 height 12
click at [475, 156] on div at bounding box center [341, 165] width 614 height 17
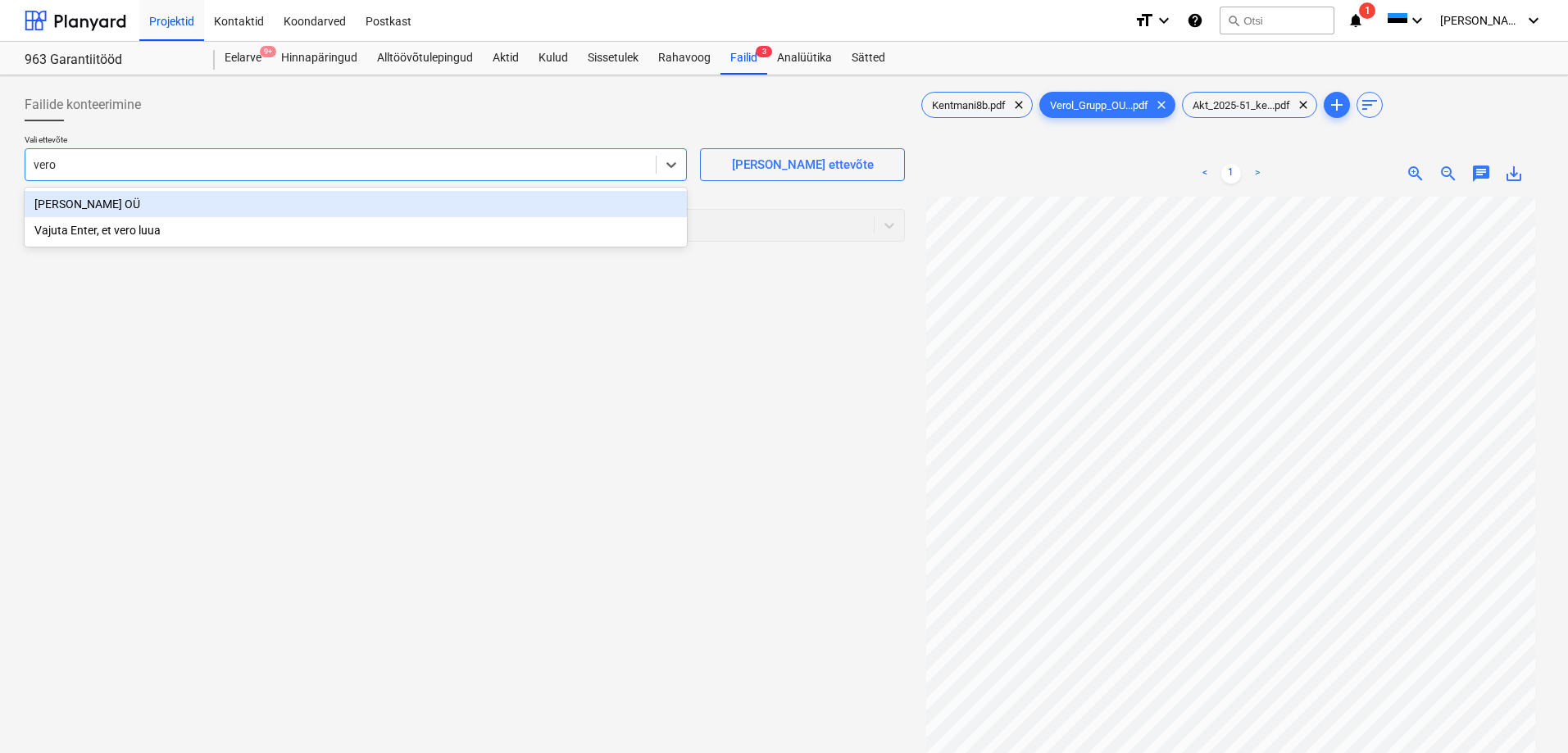
type input "verol"
click at [421, 205] on div "[PERSON_NAME] OÜ" at bounding box center [356, 204] width 662 height 27
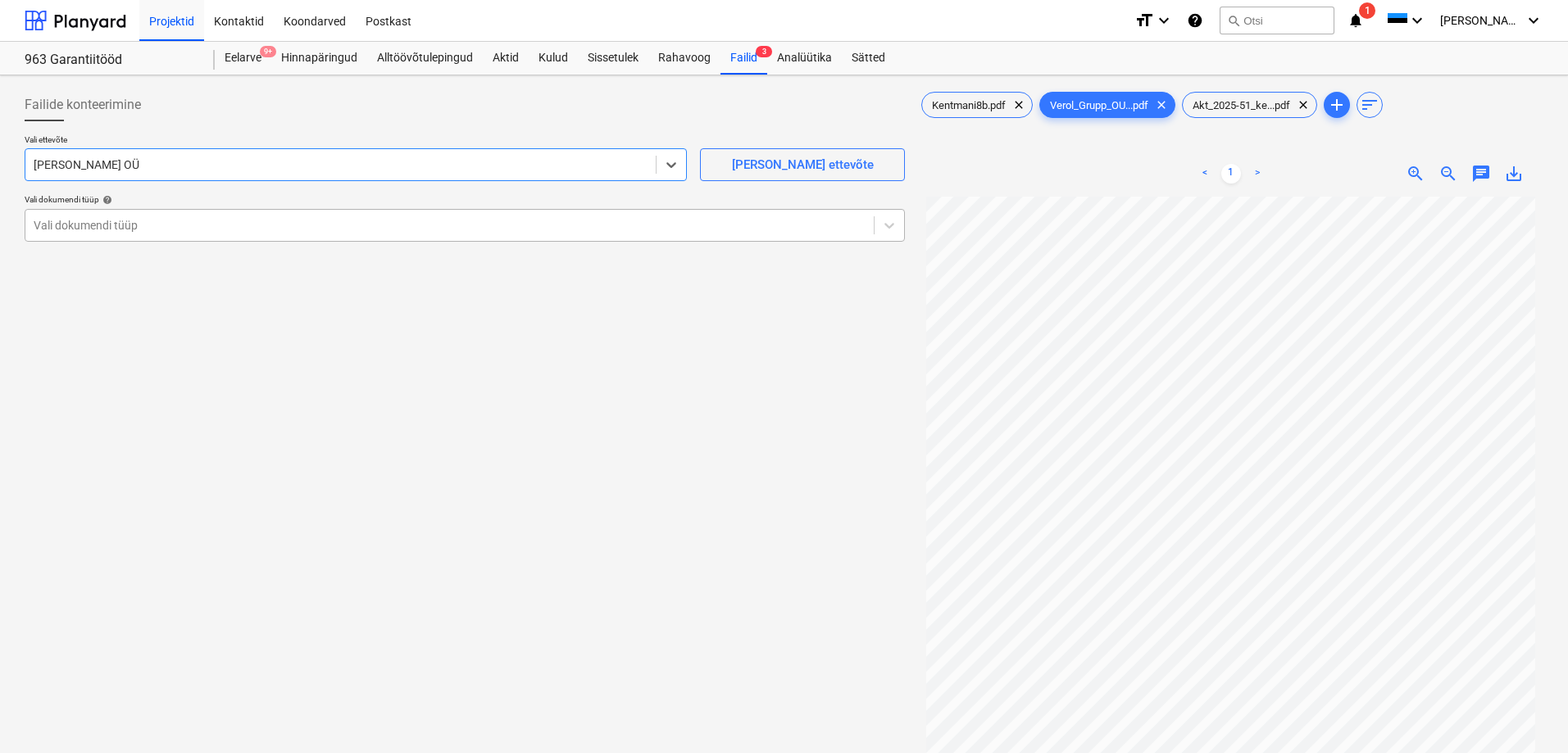
click at [361, 230] on div at bounding box center [450, 225] width 832 height 17
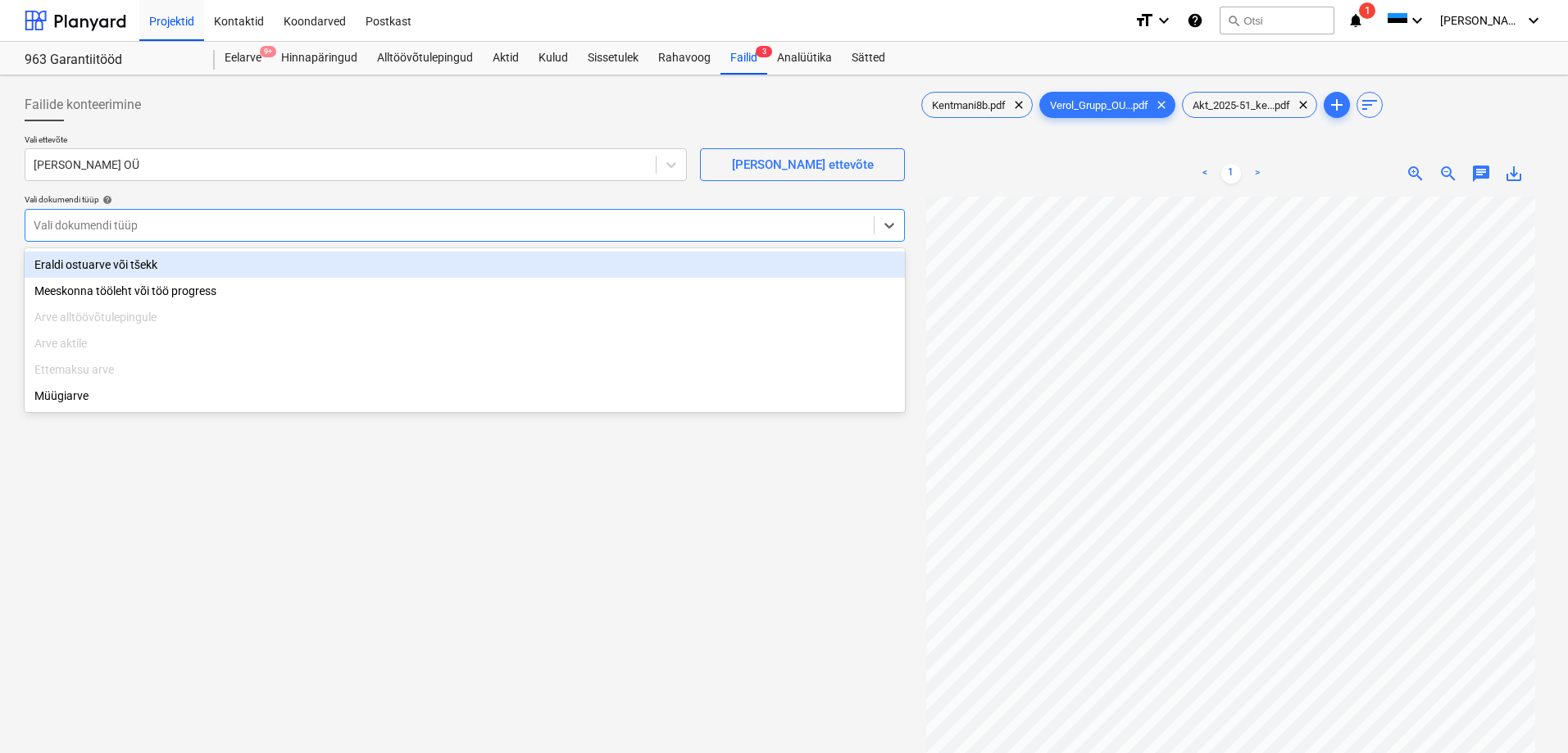
click at [194, 262] on div "Eraldi ostuarve või tšekk" at bounding box center [464, 265] width 880 height 27
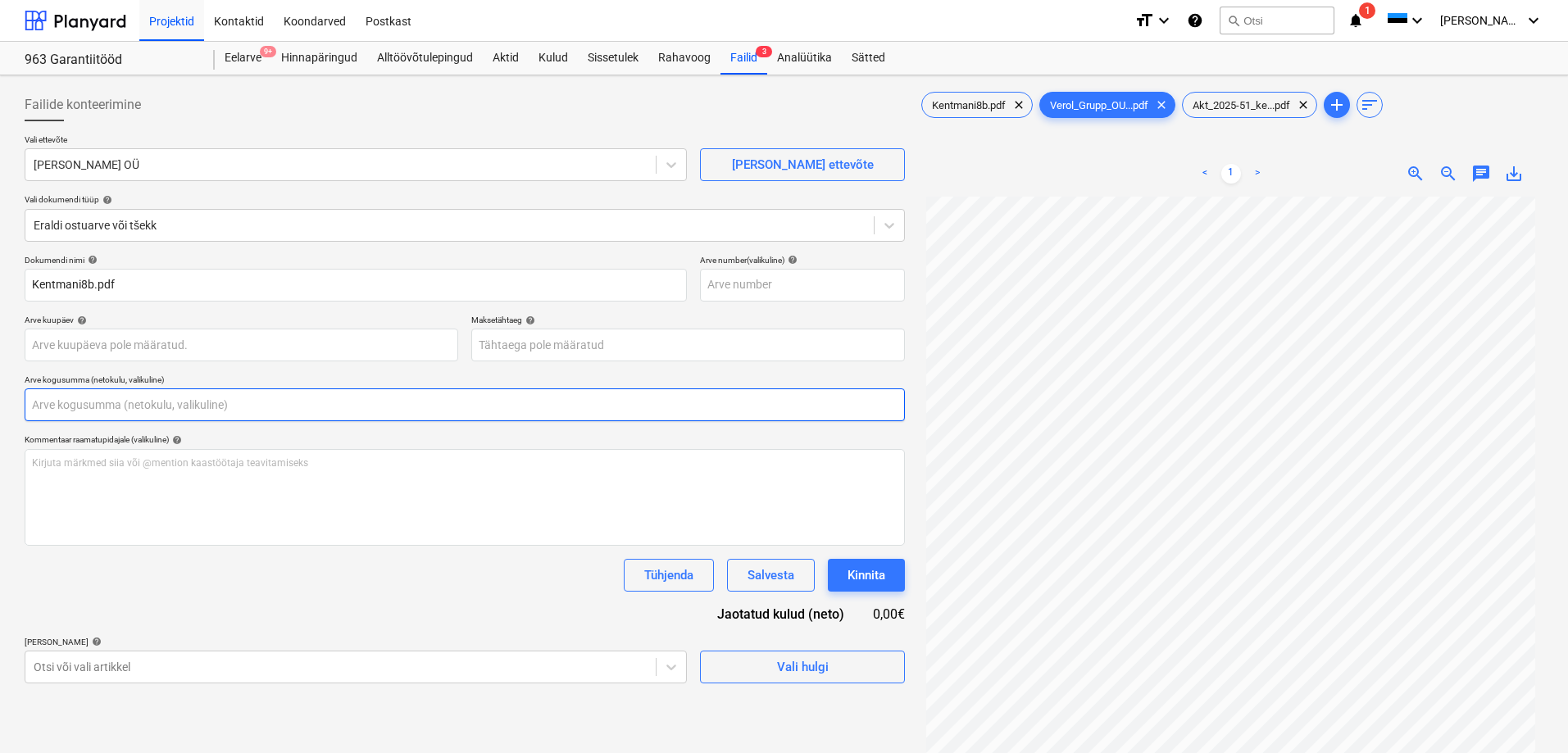
click at [178, 407] on input "text" at bounding box center [464, 405] width 880 height 33
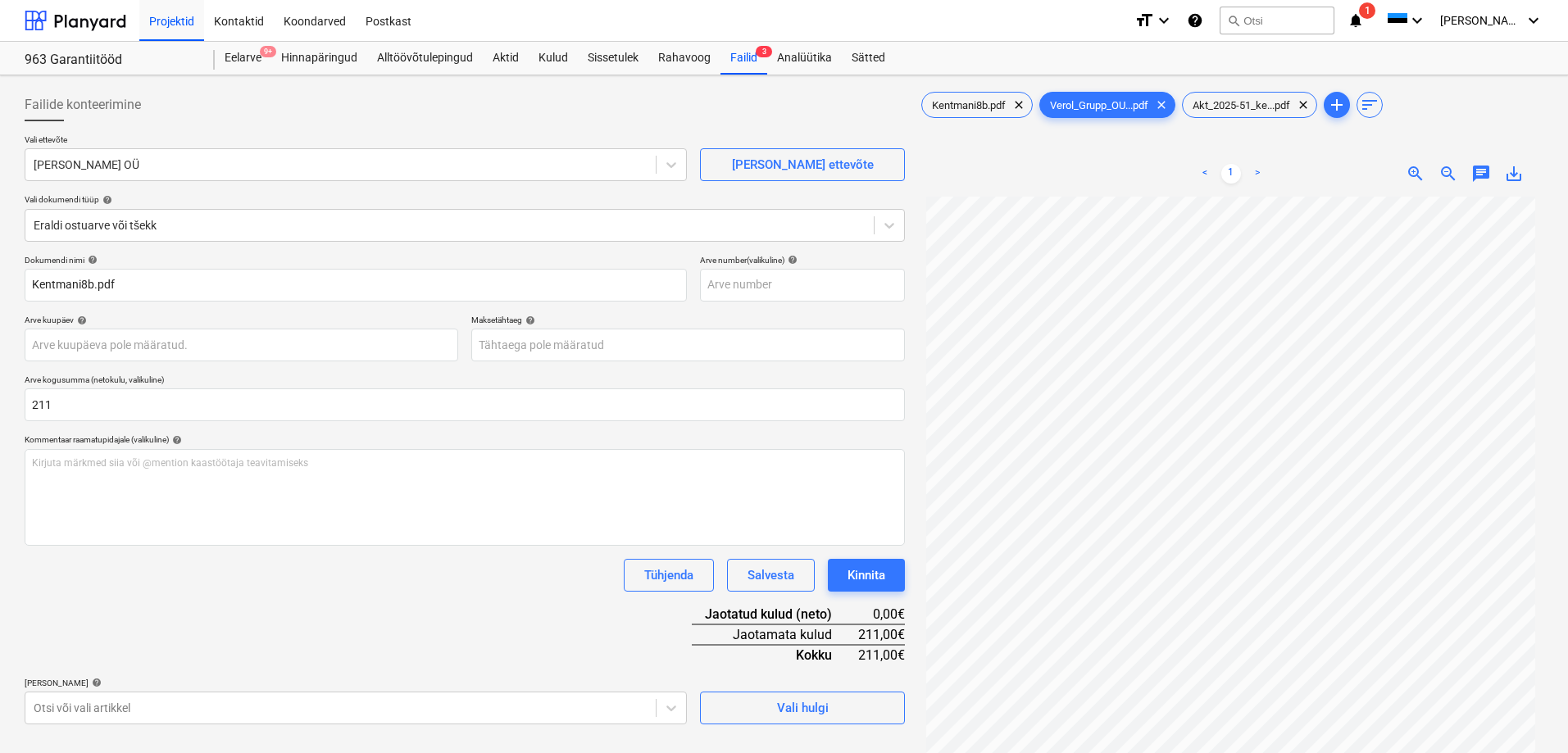
type input "211,00"
click at [246, 562] on div "Tühjenda Salvesta Kinnita" at bounding box center [464, 576] width 880 height 33
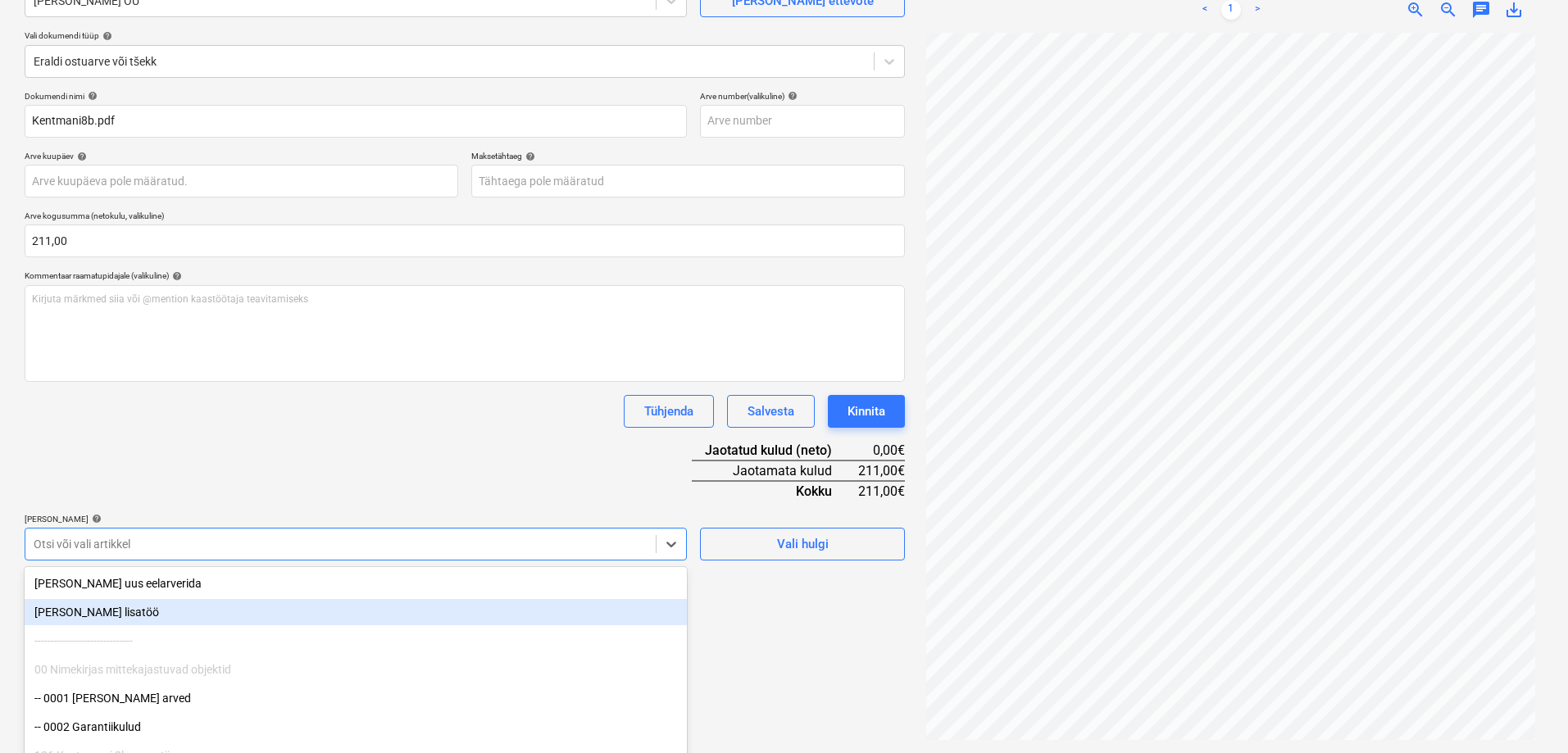
click at [265, 542] on body "Projektid Kontaktid Koondarved Postkast format_size keyboard_arrow_down help se…" at bounding box center [784, 212] width 1568 height 753
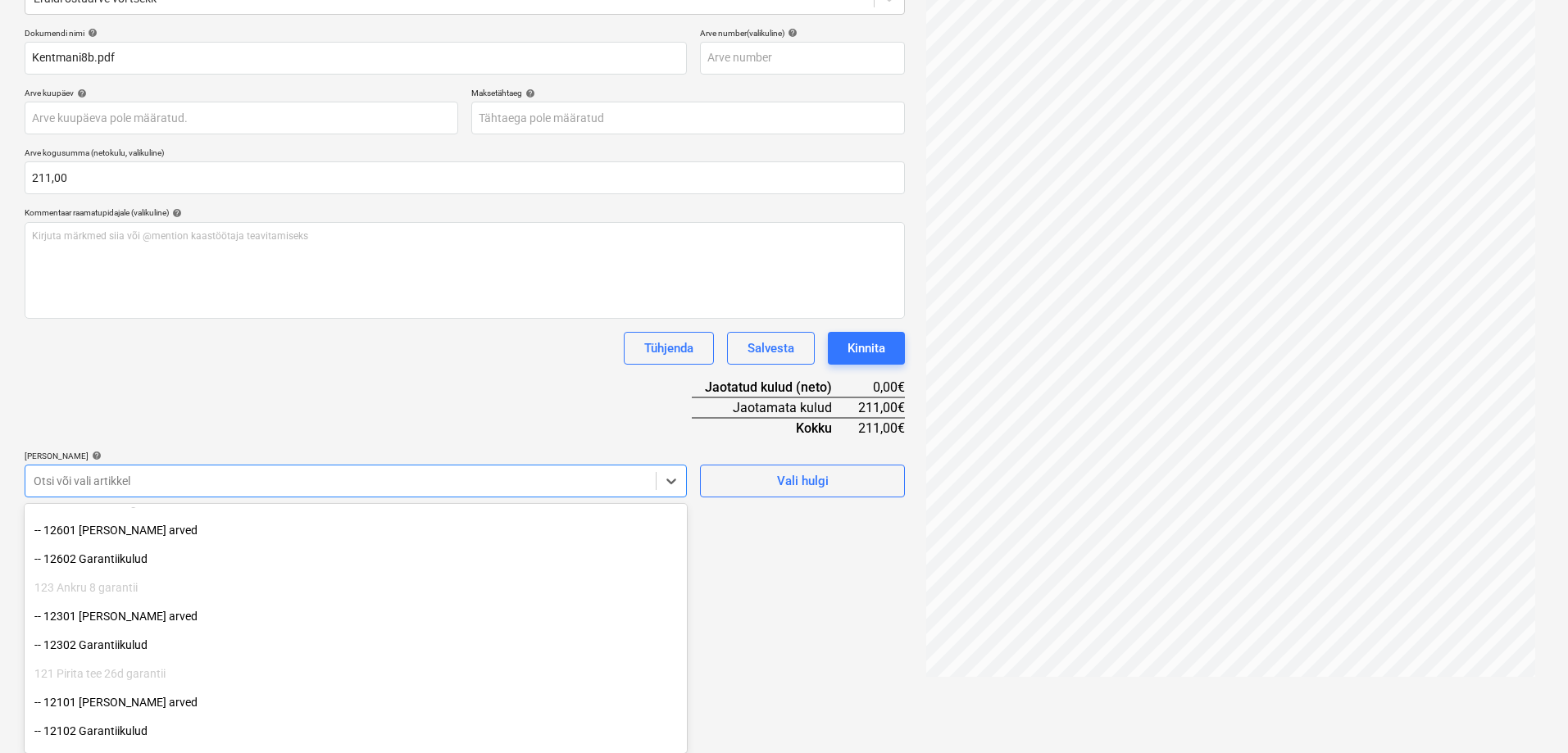
scroll to position [82, 0]
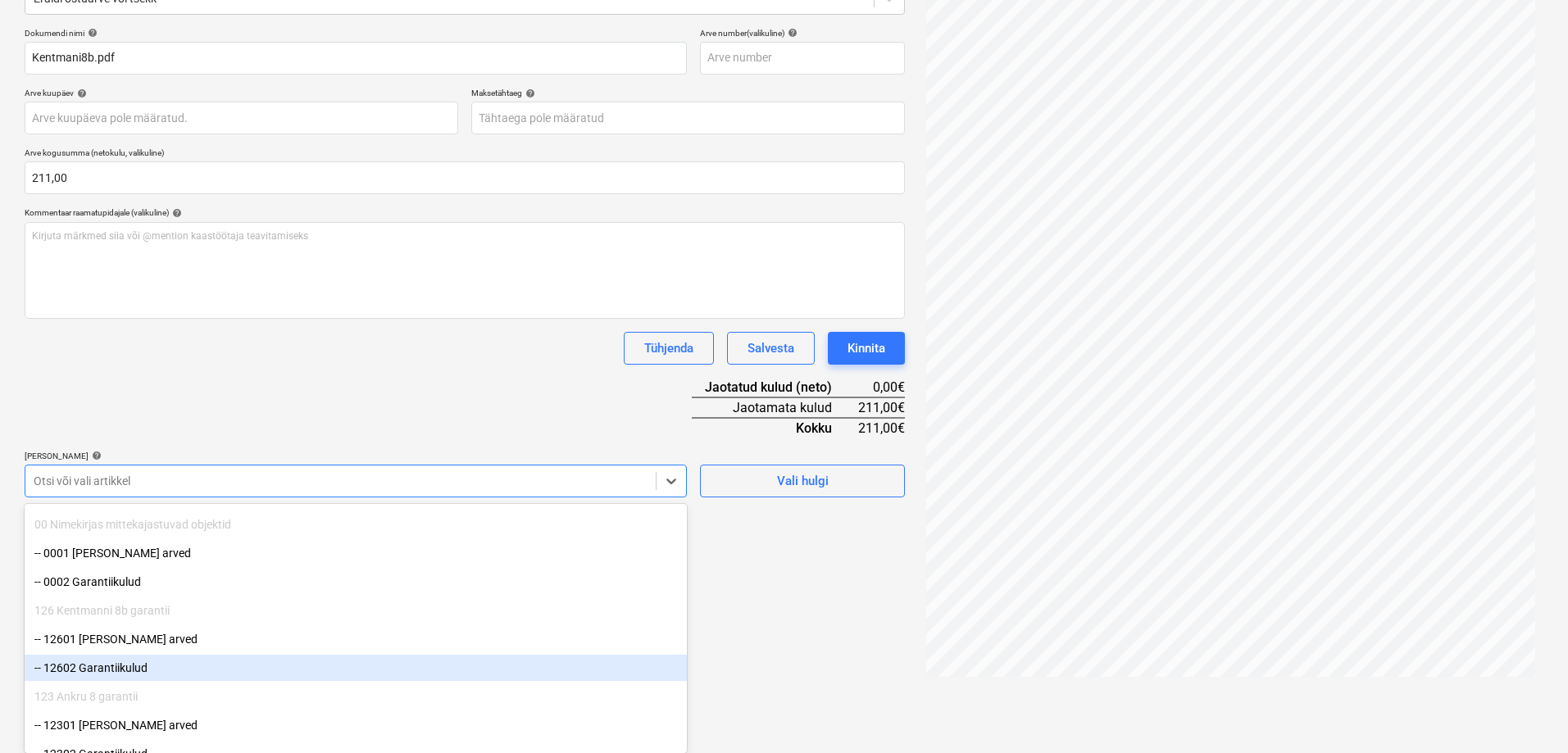
click at [173, 659] on div "-- 12602 Garantiikulud" at bounding box center [356, 667] width 662 height 27
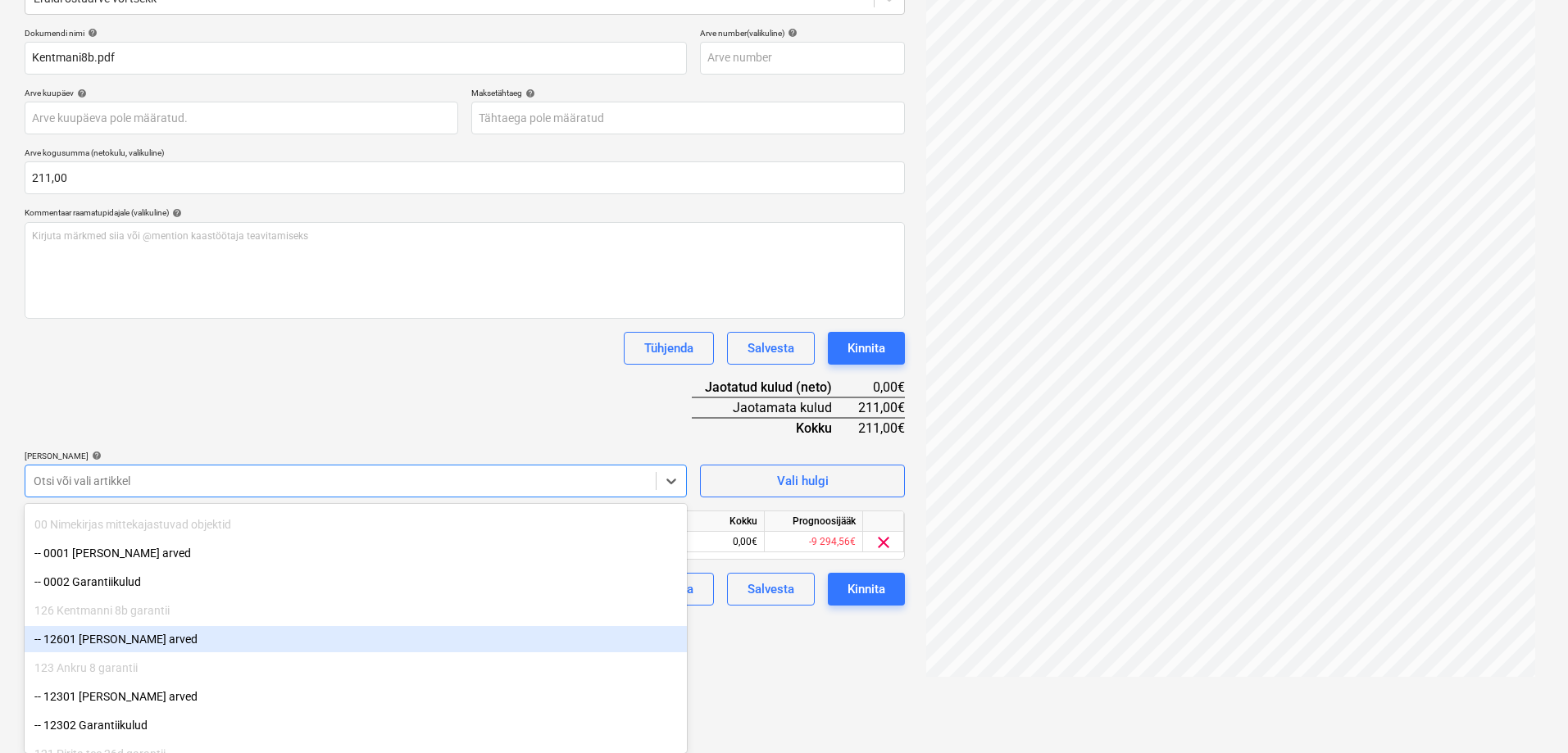
click at [294, 385] on div "Dokumendi nimi help Kentmani8b.pdf Arve number (valikuline) help Arve kuupäev h…" at bounding box center [464, 316] width 880 height 577
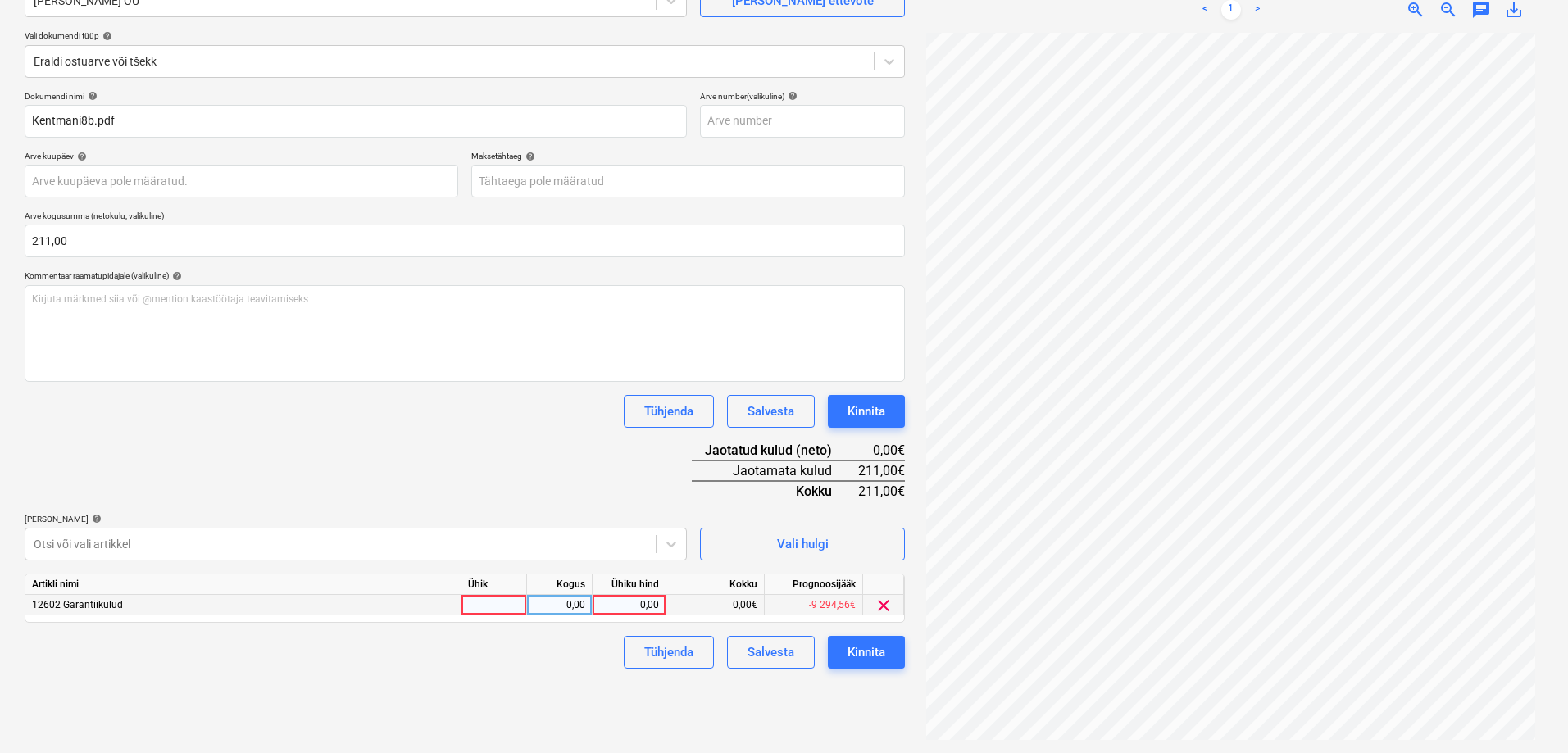
click at [640, 605] on div "0,00" at bounding box center [629, 605] width 60 height 20
type input "211"
click at [459, 430] on div "Dokumendi nimi help Kentmani8b.pdf Arve number (valikuline) help Arve kuupäev h…" at bounding box center [464, 380] width 880 height 577
click at [856, 645] on div "Kinnita" at bounding box center [866, 652] width 38 height 21
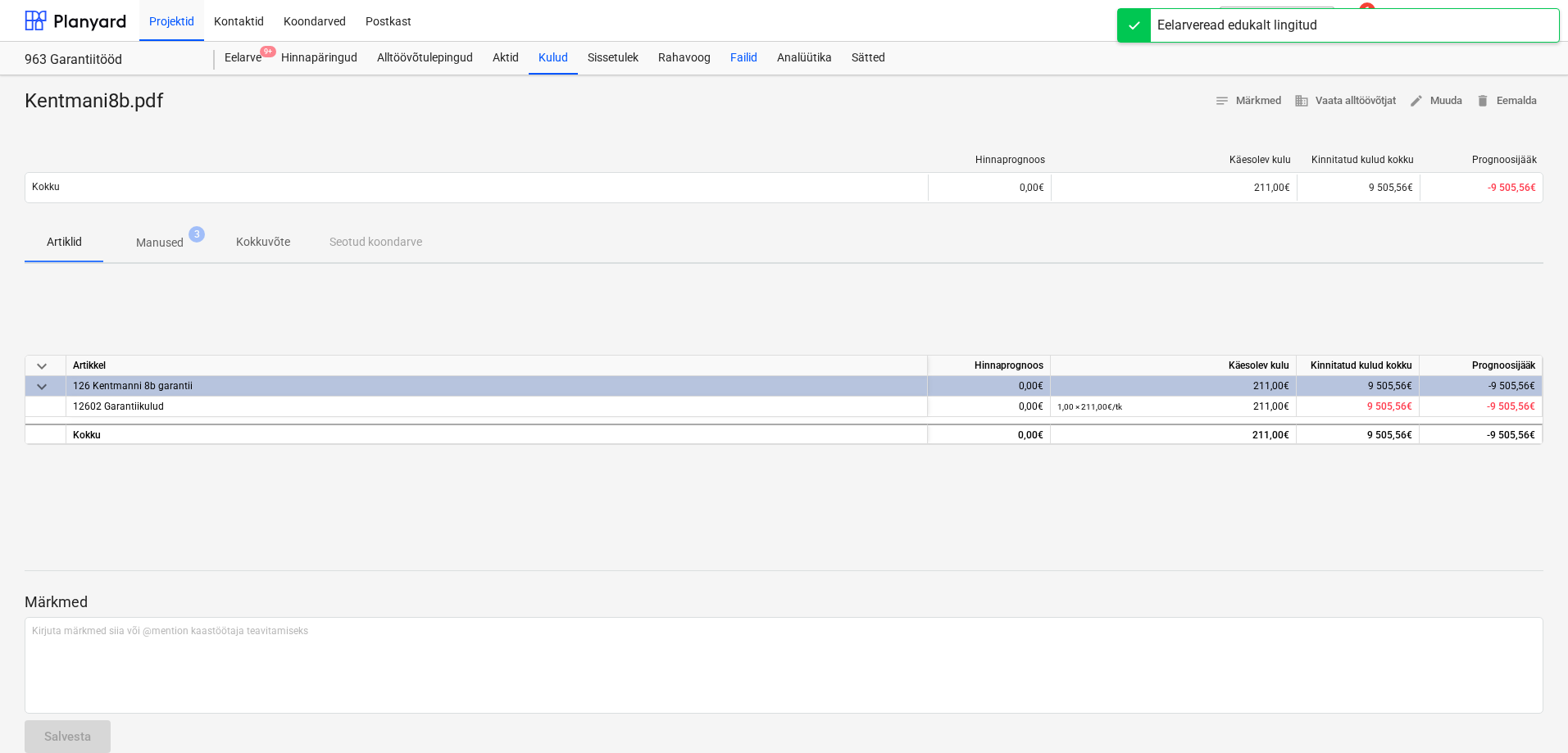
click at [740, 49] on div "Failid" at bounding box center [744, 58] width 47 height 33
